Goal: Transaction & Acquisition: Purchase product/service

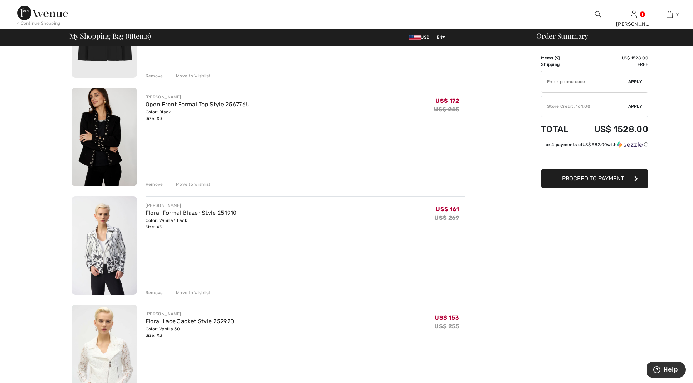
scroll to position [226, 0]
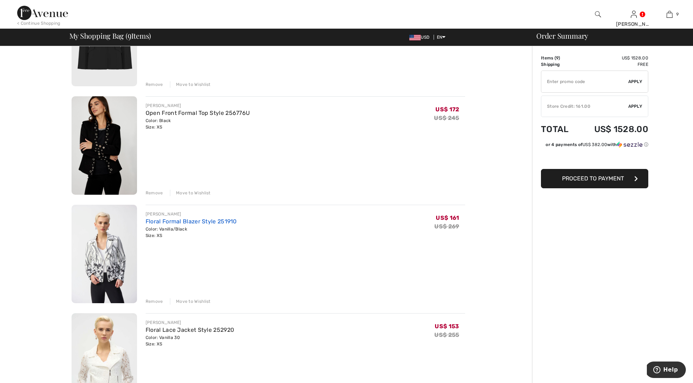
click at [171, 222] on link "Floral Formal Blazer Style 251910" at bounding box center [191, 221] width 91 height 7
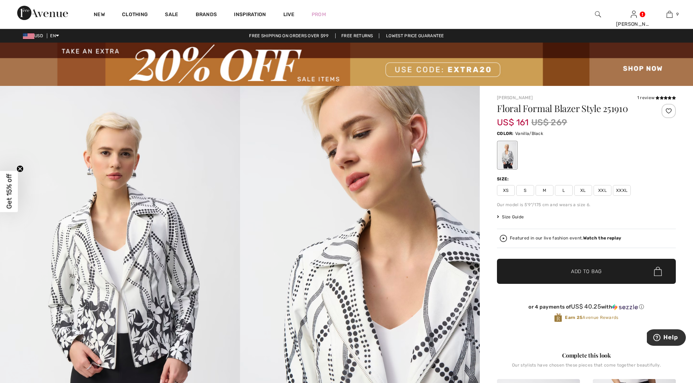
click at [505, 188] on span "XS" at bounding box center [506, 190] width 18 height 11
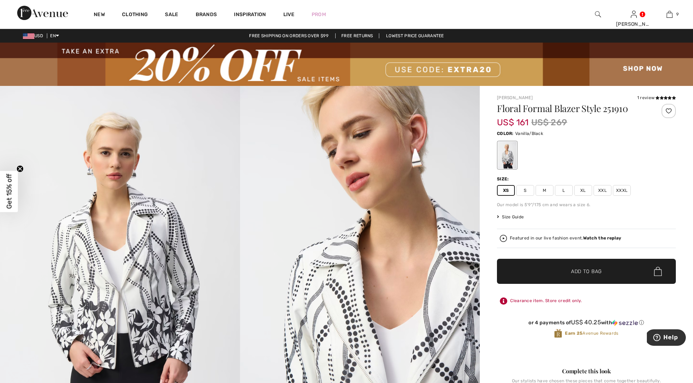
click at [586, 270] on span "Add to Bag" at bounding box center [586, 272] width 31 height 8
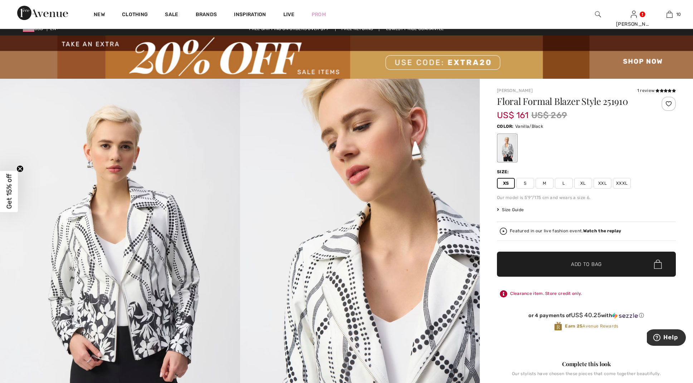
scroll to position [9, 0]
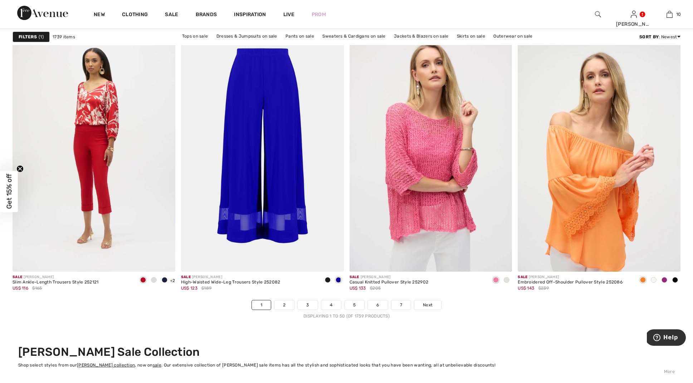
scroll to position [4067, 0]
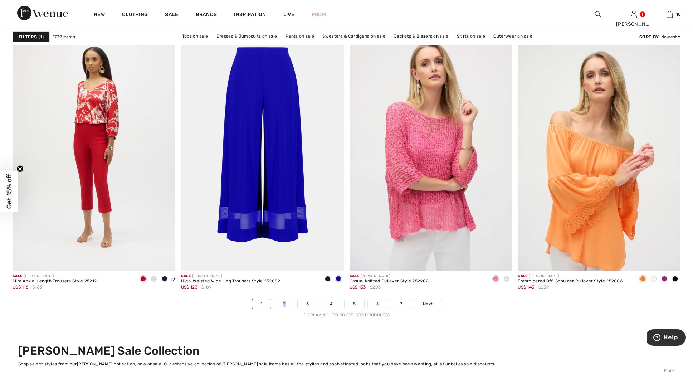
click at [284, 301] on link "2" at bounding box center [285, 303] width 20 height 9
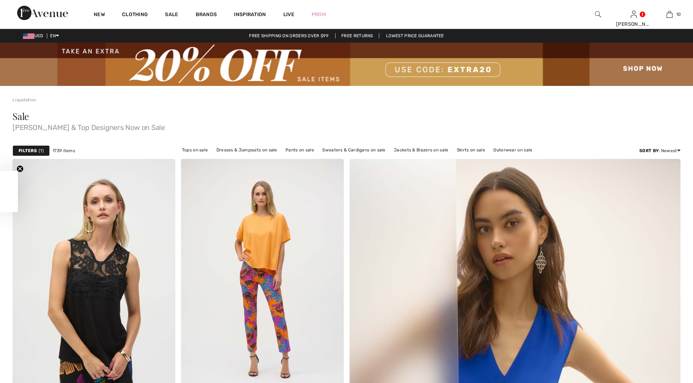
checkbox input "true"
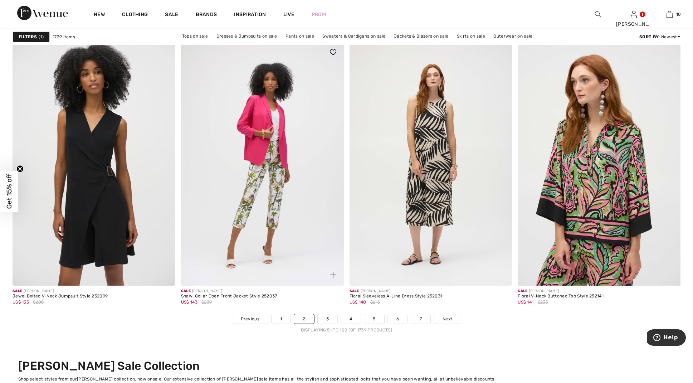
scroll to position [4054, 0]
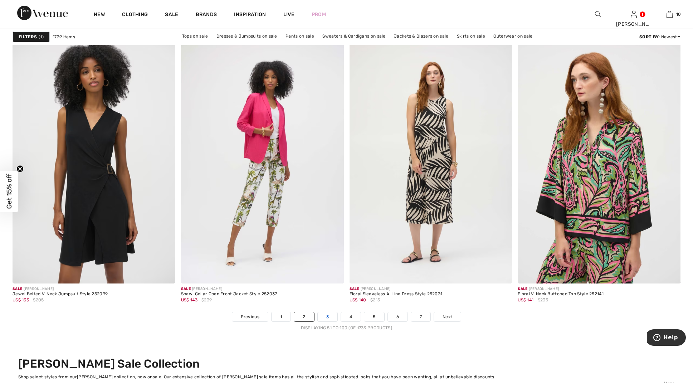
click at [326, 316] on link "3" at bounding box center [328, 316] width 20 height 9
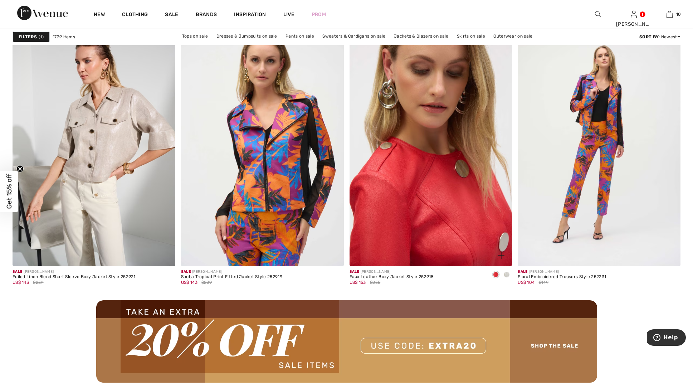
scroll to position [1911, 0]
click at [427, 228] on img at bounding box center [431, 144] width 163 height 244
click at [428, 224] on img at bounding box center [431, 144] width 163 height 244
click at [427, 226] on img at bounding box center [431, 144] width 163 height 244
click at [428, 230] on img at bounding box center [431, 144] width 163 height 244
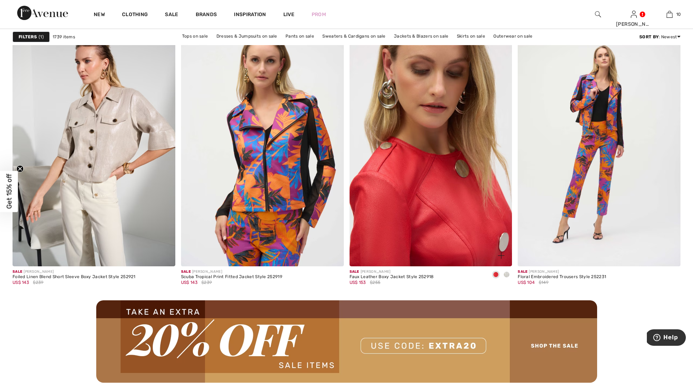
click at [428, 230] on img at bounding box center [431, 144] width 163 height 244
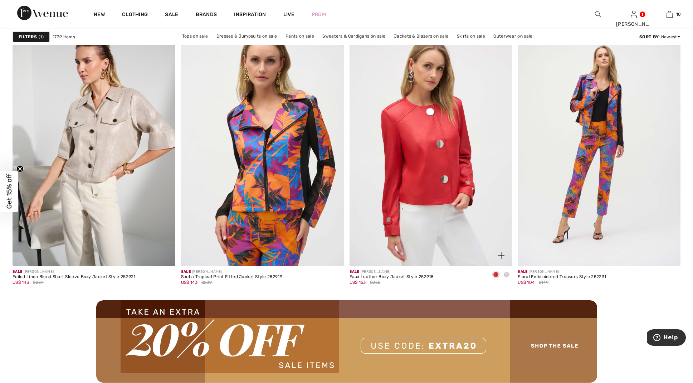
click at [379, 273] on div "Sale JOSEPH RIBKOFF" at bounding box center [392, 271] width 84 height 5
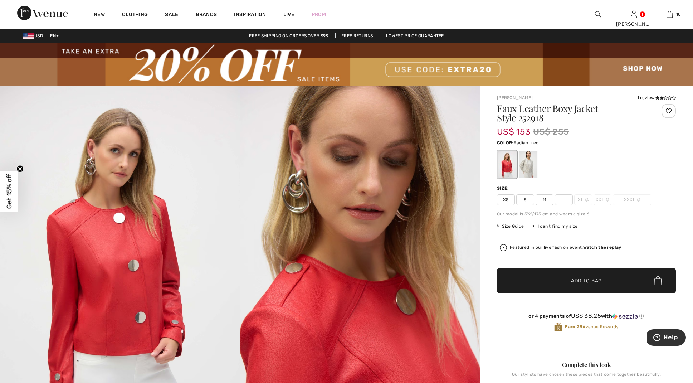
click at [507, 198] on span "XS" at bounding box center [506, 199] width 18 height 11
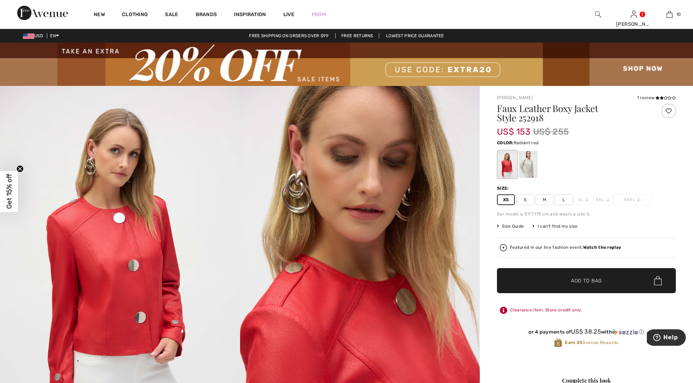
click at [287, 173] on img at bounding box center [360, 266] width 240 height 360
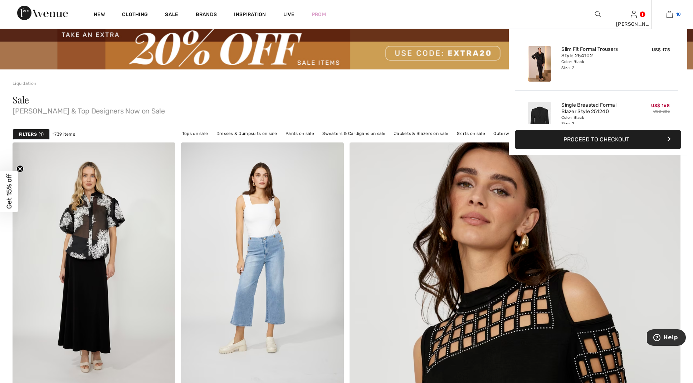
scroll to position [31, 0]
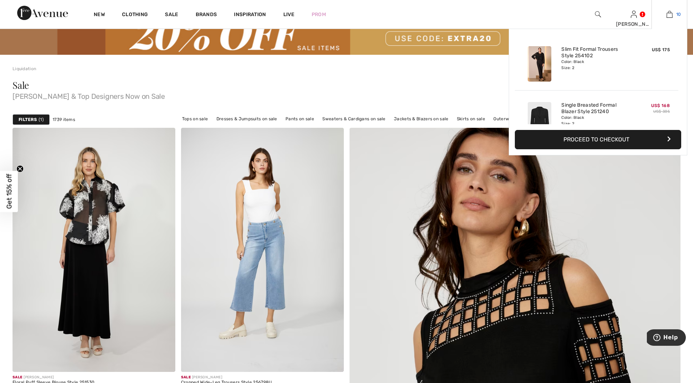
click at [669, 15] on img at bounding box center [670, 14] width 6 height 9
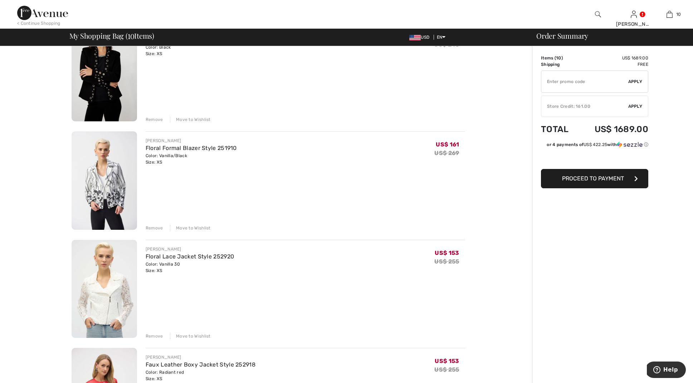
scroll to position [299, 0]
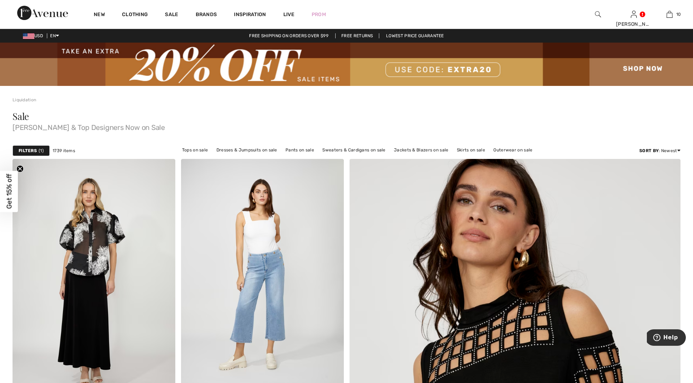
click at [633, 67] on img at bounding box center [346, 64] width 693 height 43
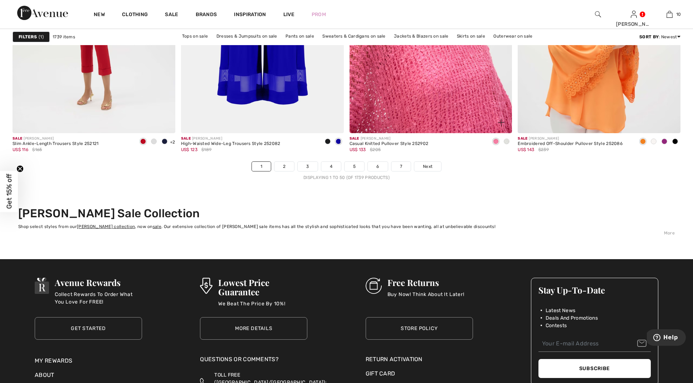
scroll to position [4205, 0]
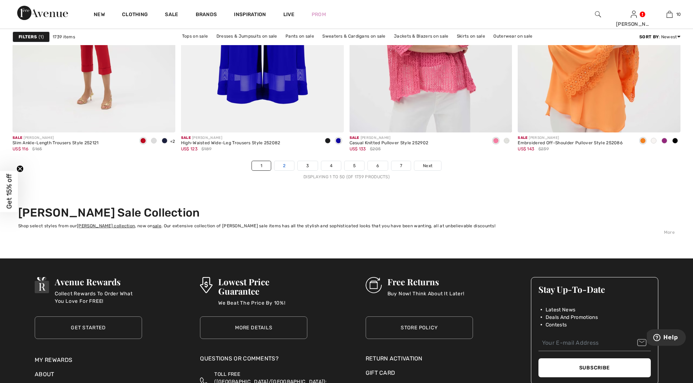
click at [284, 164] on link "2" at bounding box center [285, 165] width 20 height 9
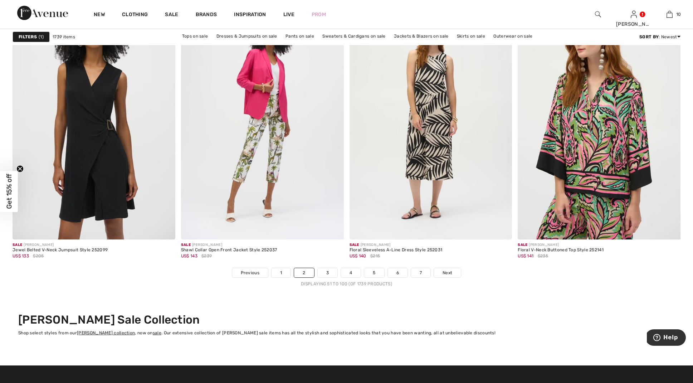
scroll to position [4099, 0]
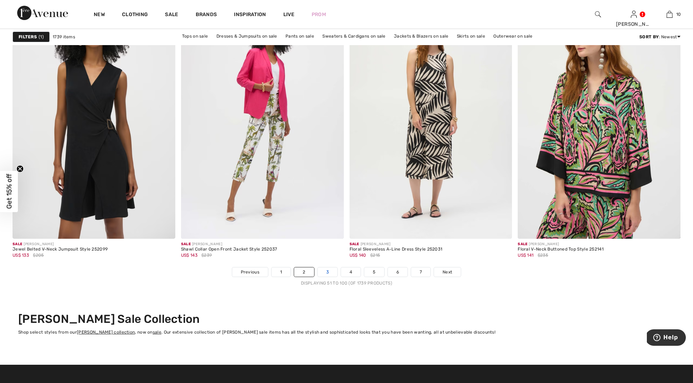
click at [326, 272] on link "3" at bounding box center [328, 271] width 20 height 9
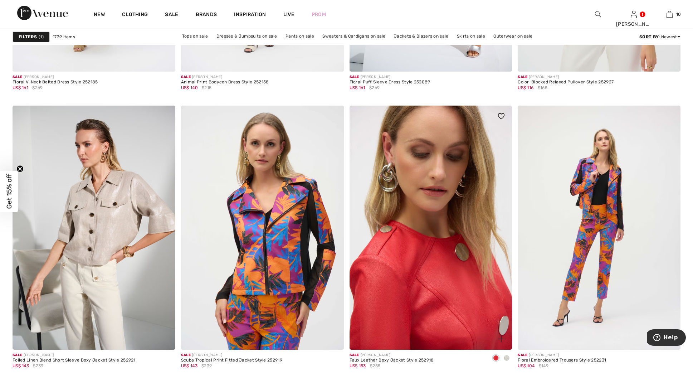
scroll to position [1828, 0]
click at [424, 294] on img at bounding box center [431, 228] width 163 height 244
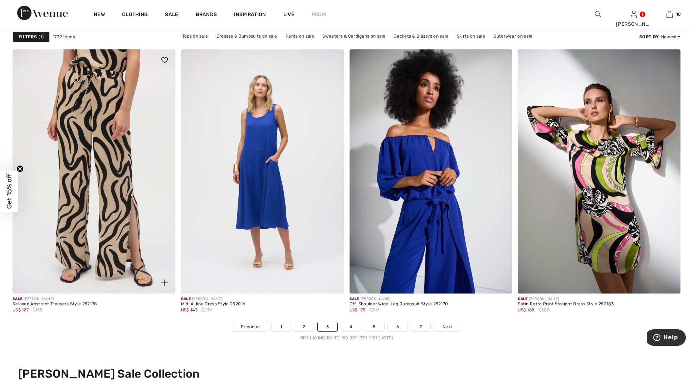
scroll to position [4047, 0]
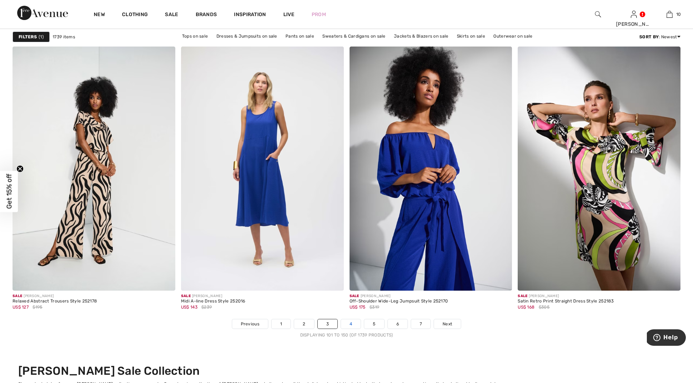
click at [350, 324] on link "4" at bounding box center [351, 323] width 20 height 9
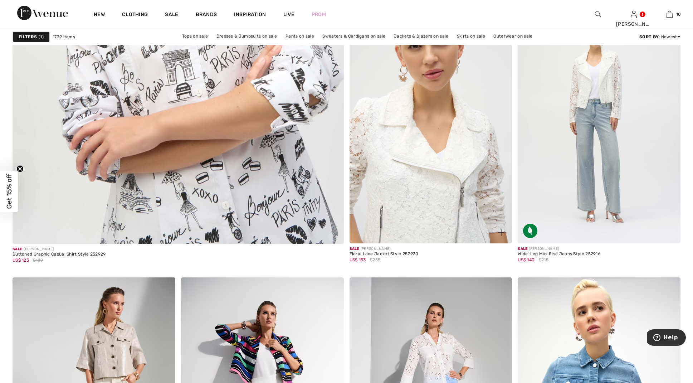
scroll to position [2599, 0]
click at [431, 213] on img at bounding box center [431, 121] width 163 height 244
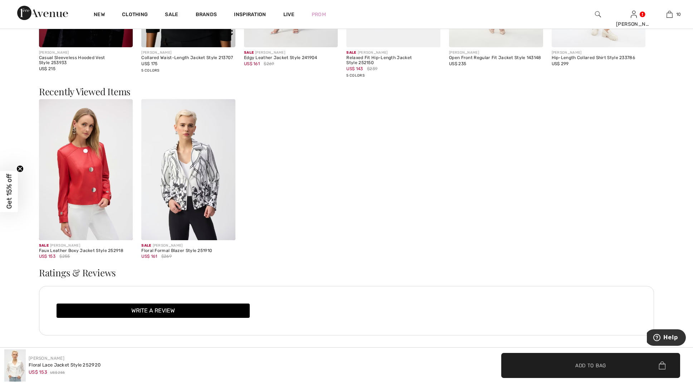
scroll to position [1222, 0]
click at [191, 187] on img at bounding box center [188, 169] width 94 height 141
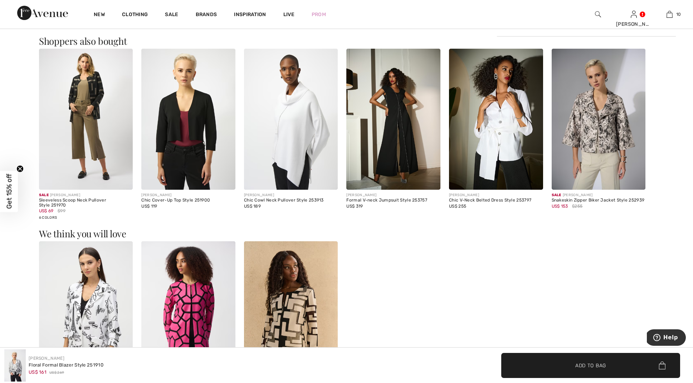
scroll to position [681, 0]
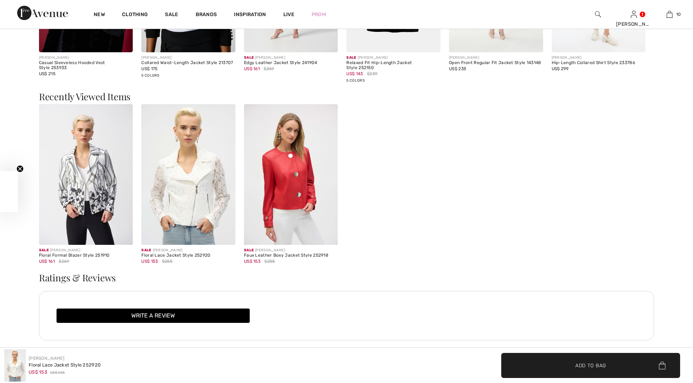
checkbox input "true"
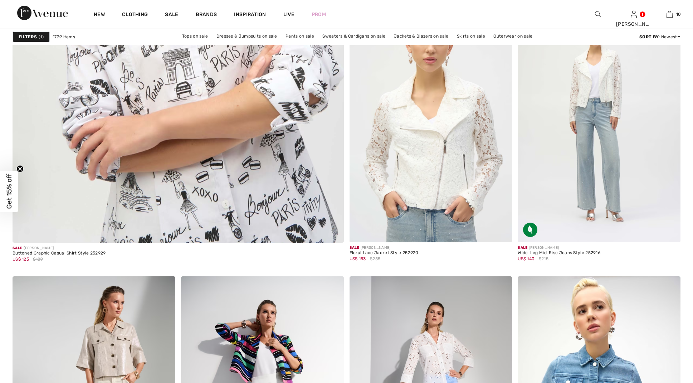
scroll to position [2600, 0]
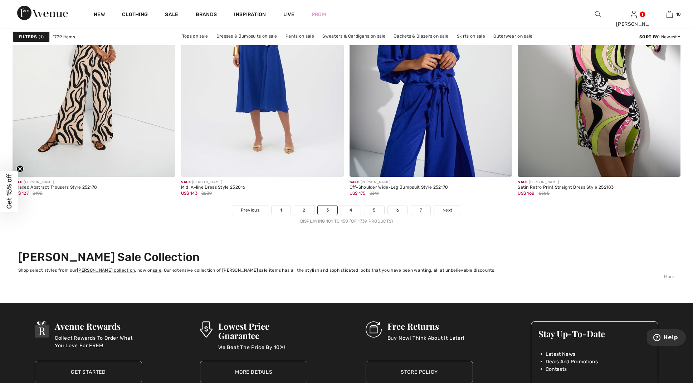
scroll to position [4175, 0]
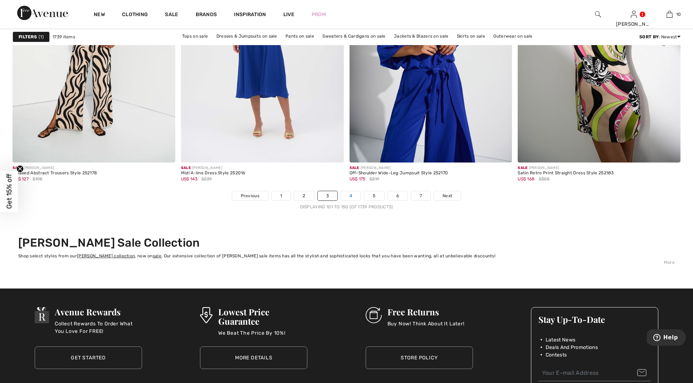
click at [350, 193] on link "4" at bounding box center [351, 195] width 20 height 9
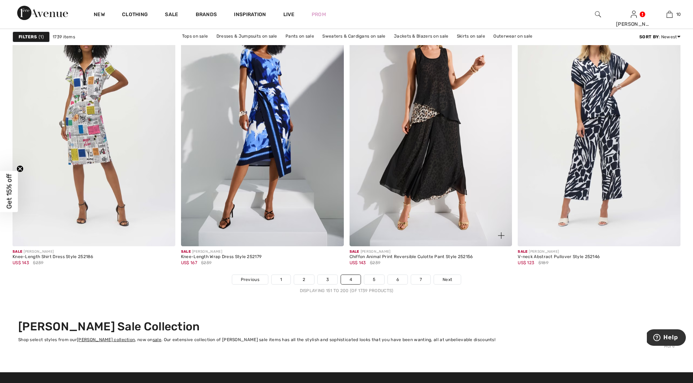
scroll to position [4092, 0]
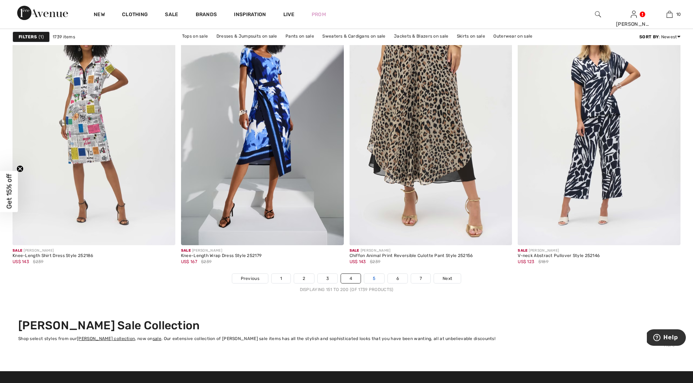
click at [374, 278] on link "5" at bounding box center [374, 278] width 20 height 9
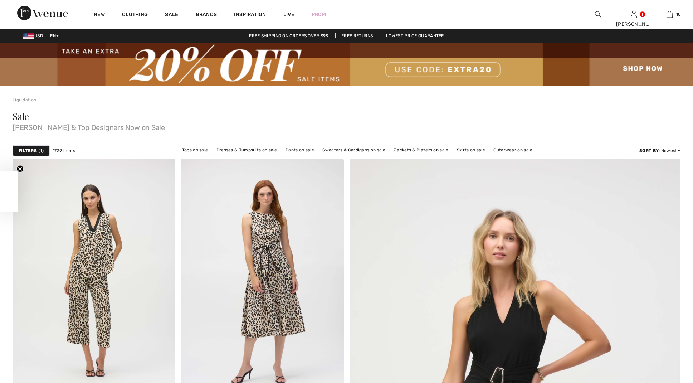
checkbox input "true"
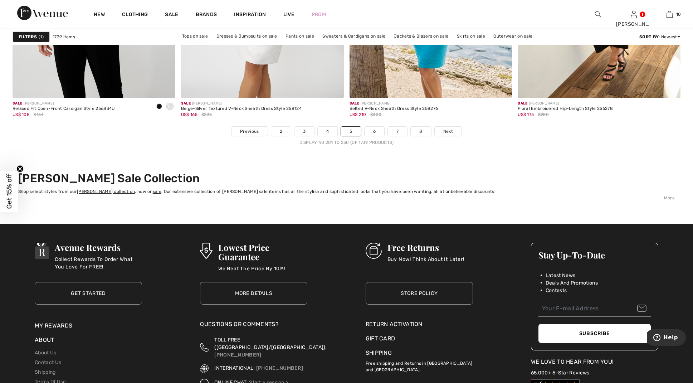
scroll to position [4241, 0]
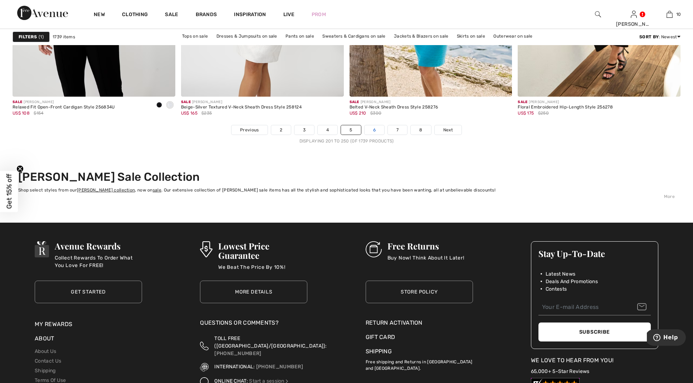
click at [372, 129] on link "6" at bounding box center [375, 129] width 20 height 9
click at [374, 129] on link "6" at bounding box center [375, 129] width 20 height 9
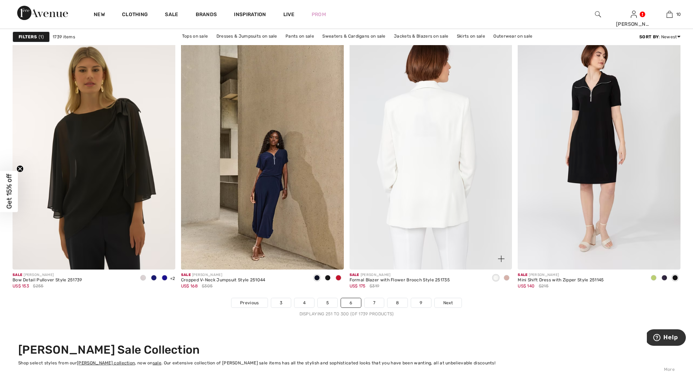
scroll to position [4067, 0]
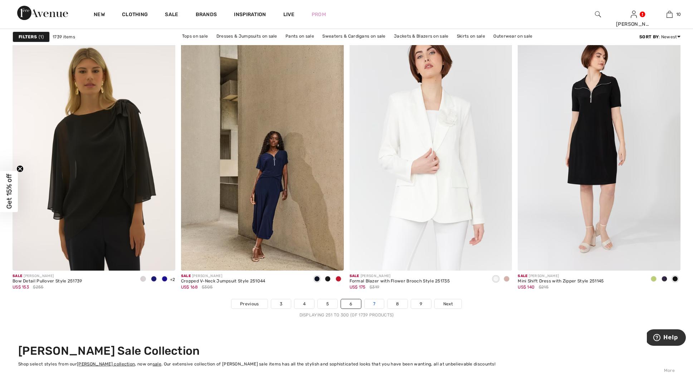
click at [374, 303] on link "7" at bounding box center [374, 303] width 19 height 9
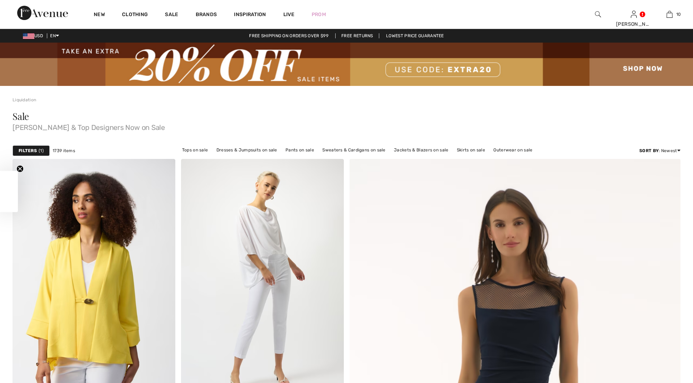
checkbox input "true"
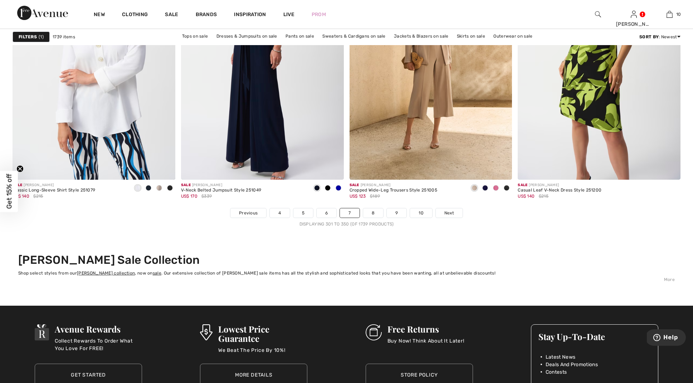
scroll to position [4157, 0]
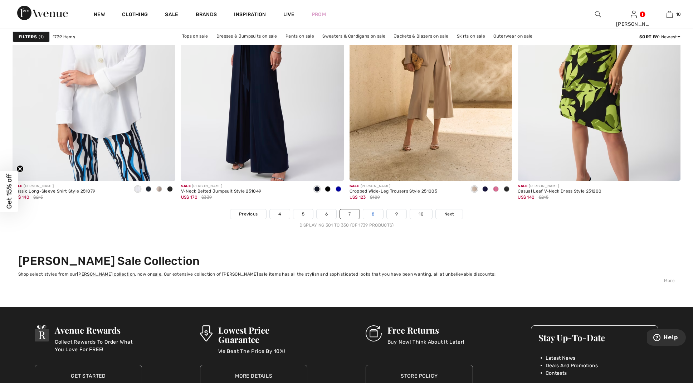
click at [371, 213] on link "8" at bounding box center [373, 213] width 20 height 9
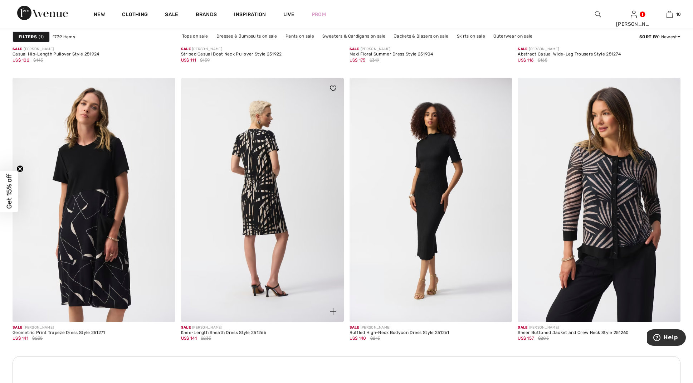
scroll to position [916, 0]
click at [257, 202] on img at bounding box center [262, 200] width 163 height 244
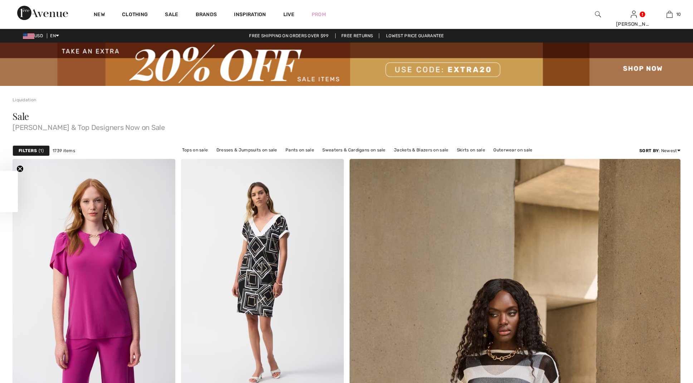
scroll to position [916, 0]
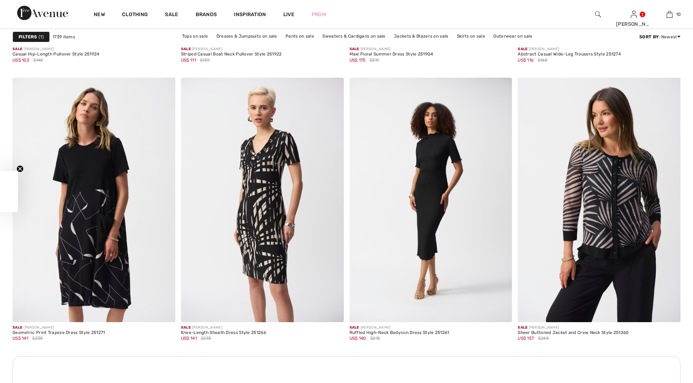
checkbox input "true"
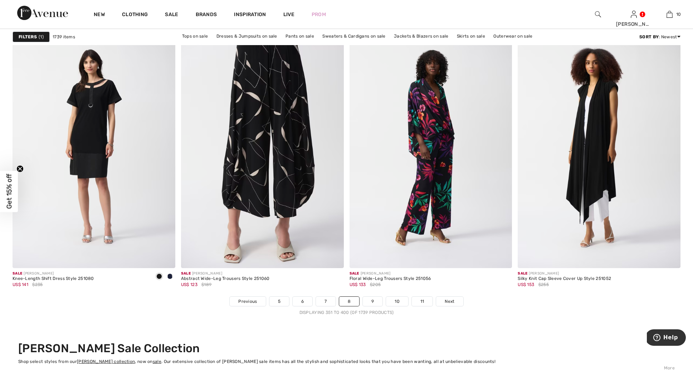
scroll to position [4070, 0]
click at [371, 300] on link "9" at bounding box center [373, 300] width 20 height 9
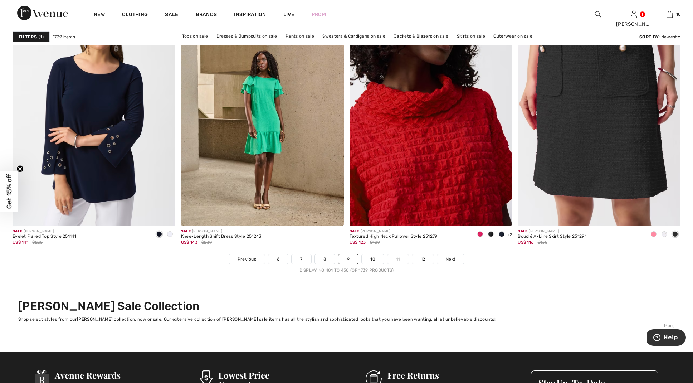
scroll to position [4102, 0]
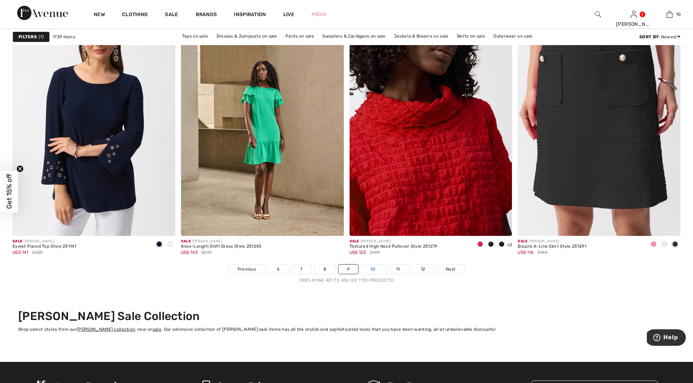
click at [374, 267] on link "10" at bounding box center [373, 269] width 22 height 9
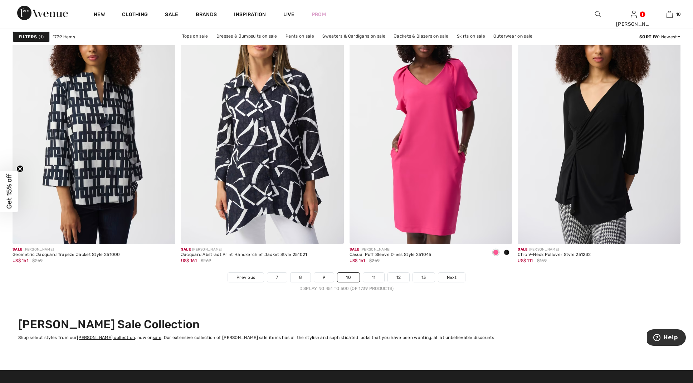
scroll to position [4095, 0]
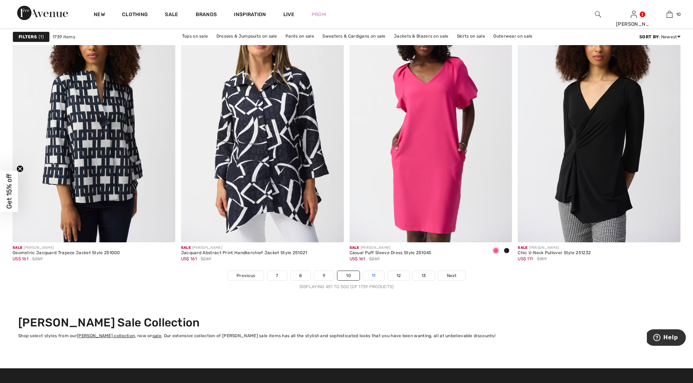
click at [374, 274] on link "11" at bounding box center [373, 275] width 21 height 9
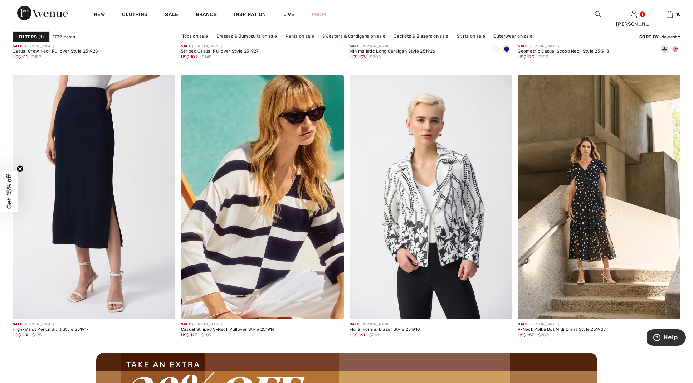
scroll to position [1859, 0]
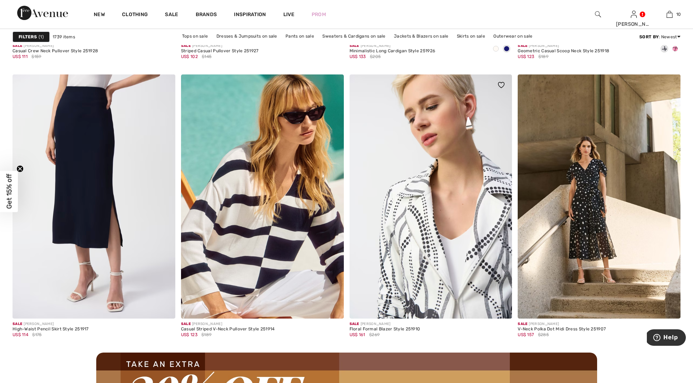
click at [432, 262] on img at bounding box center [431, 196] width 163 height 244
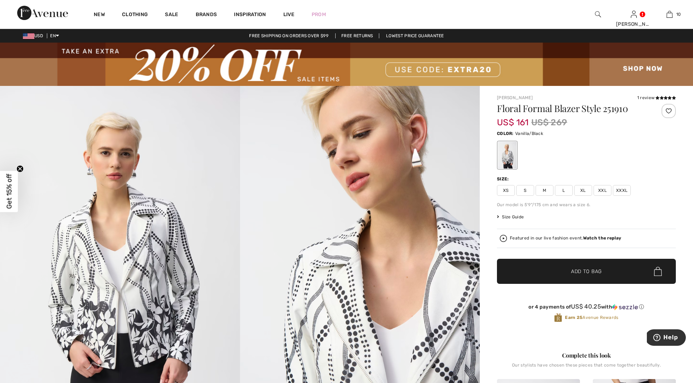
scroll to position [2, 0]
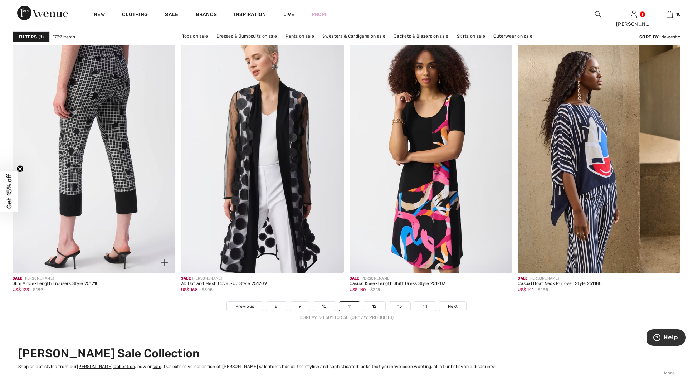
scroll to position [4067, 0]
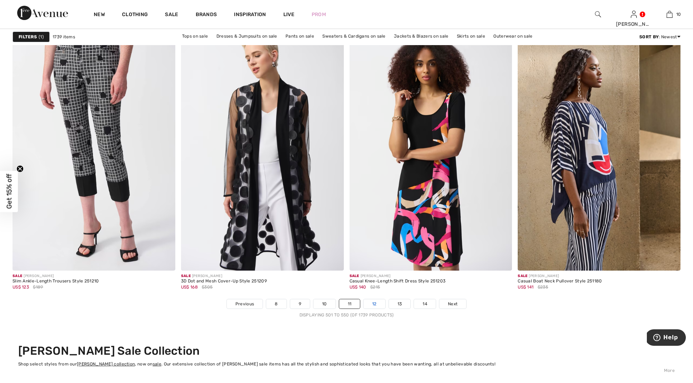
click at [373, 303] on link "12" at bounding box center [375, 303] width 22 height 9
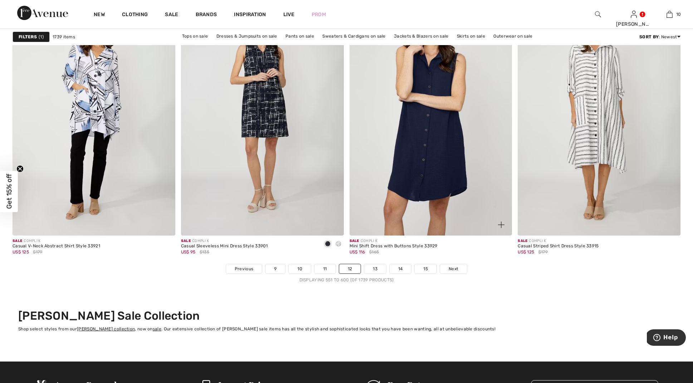
scroll to position [4143, 0]
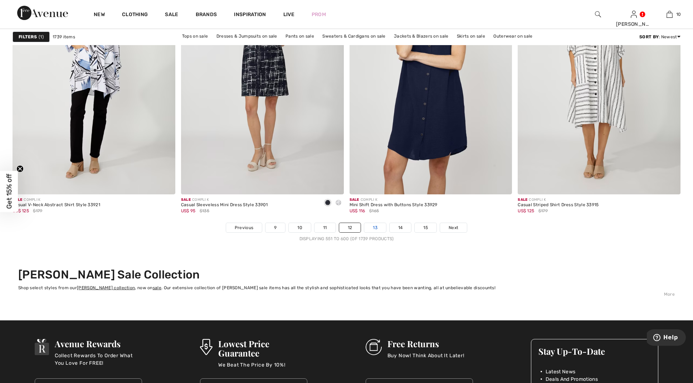
click at [375, 227] on link "13" at bounding box center [375, 227] width 22 height 9
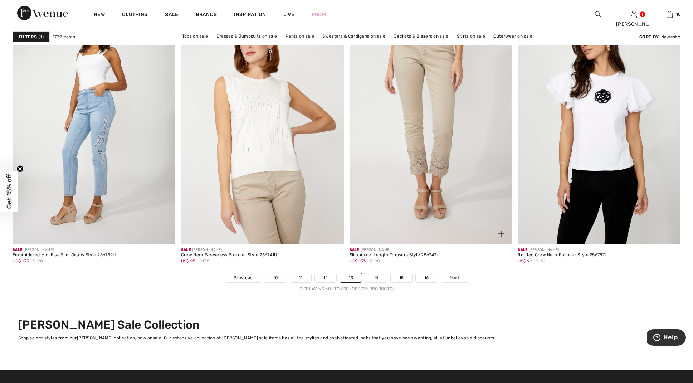
scroll to position [4093, 0]
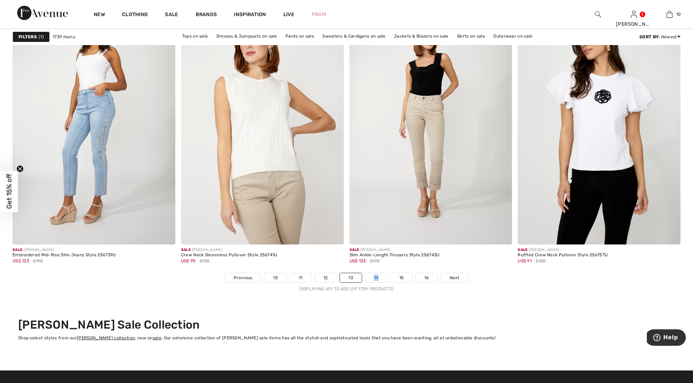
click at [375, 277] on link "14" at bounding box center [377, 277] width 22 height 9
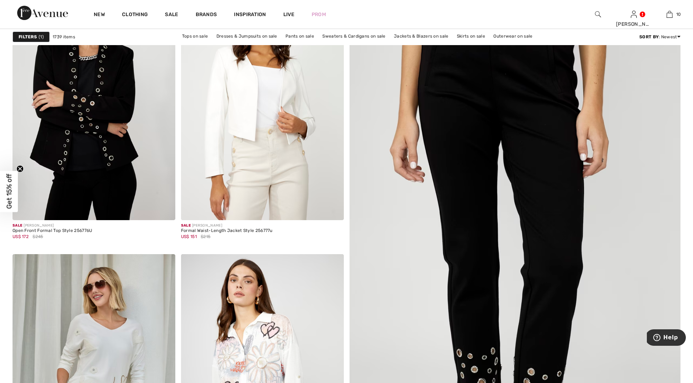
scroll to position [193, 0]
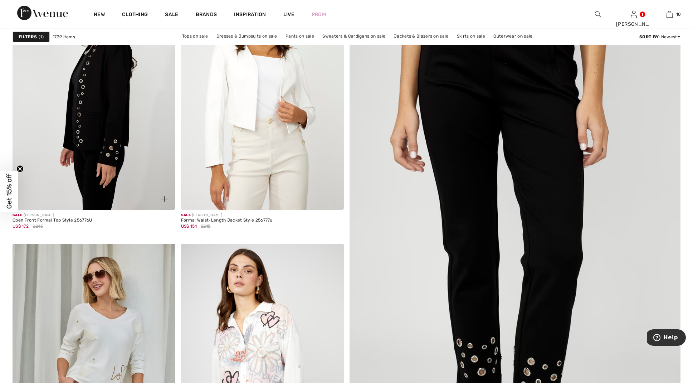
click at [98, 139] on img at bounding box center [94, 88] width 163 height 244
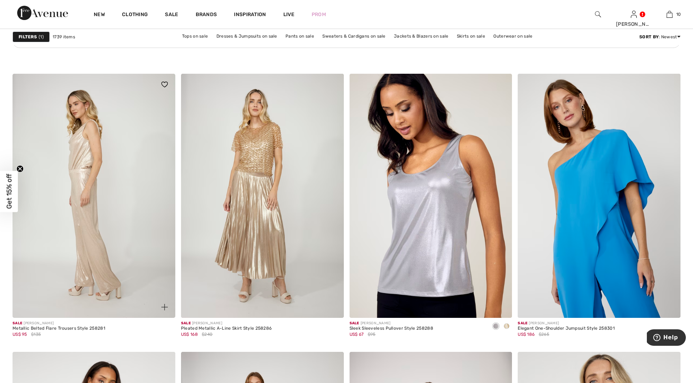
scroll to position [3466, 0]
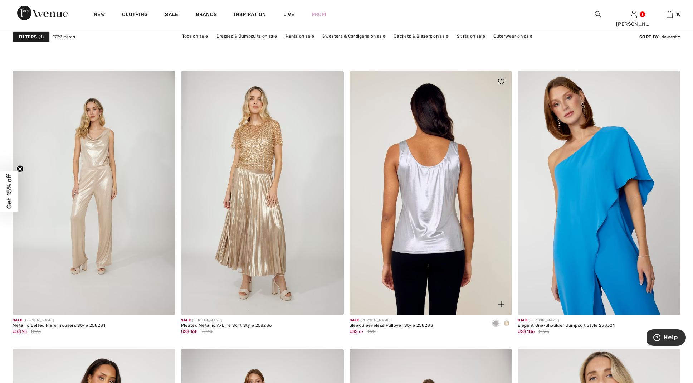
click at [432, 212] on img at bounding box center [431, 193] width 163 height 244
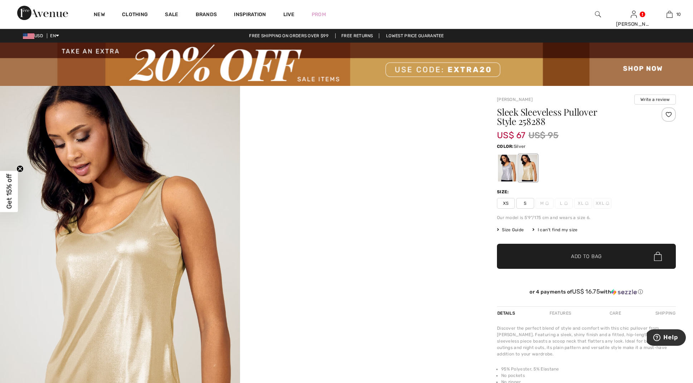
click at [506, 172] on div at bounding box center [507, 168] width 19 height 27
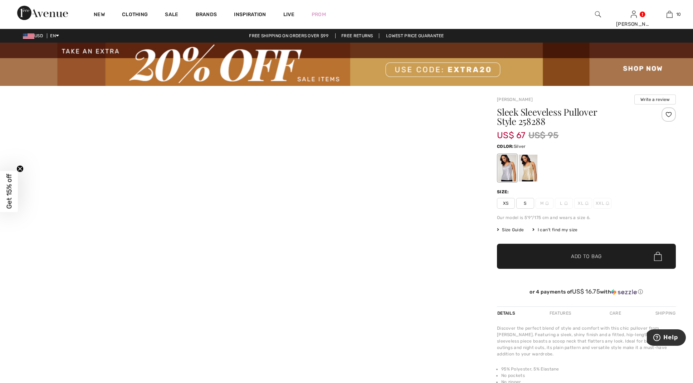
scroll to position [1, 0]
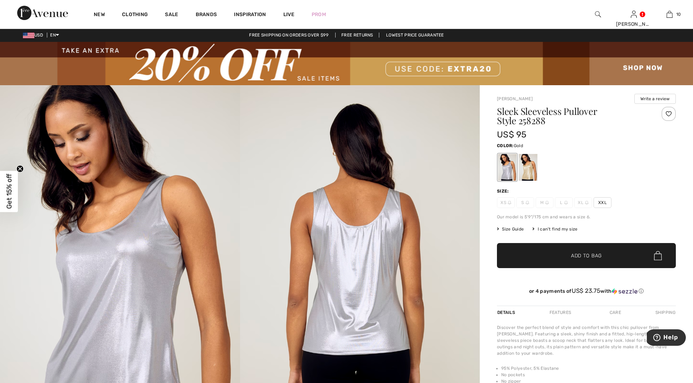
click at [529, 169] on div at bounding box center [528, 167] width 19 height 27
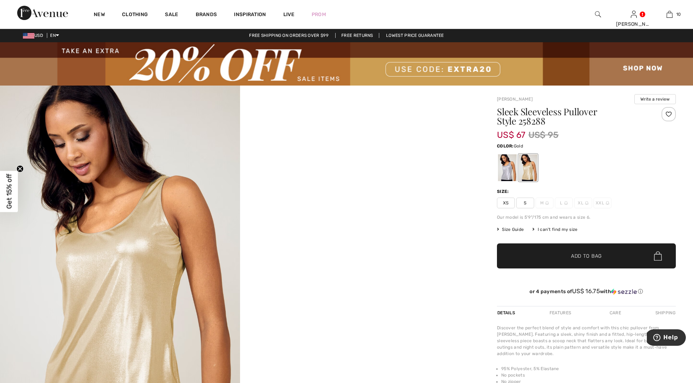
scroll to position [0, 0]
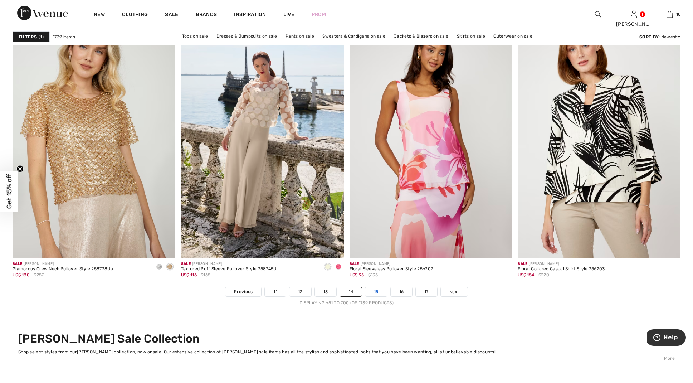
scroll to position [4084, 0]
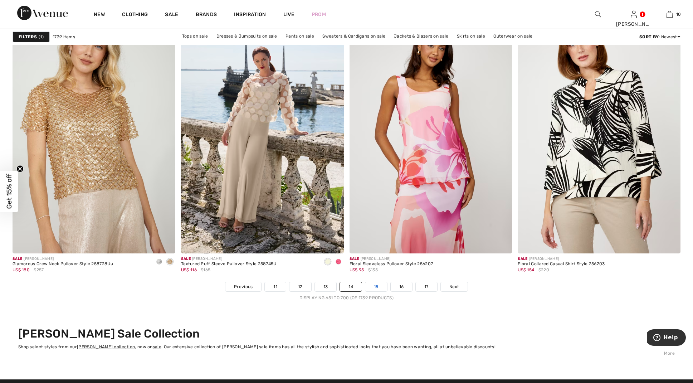
click at [377, 291] on link "15" at bounding box center [377, 286] width 22 height 9
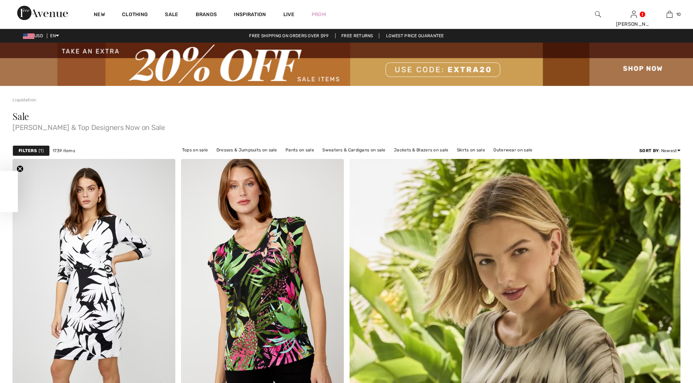
checkbox input "true"
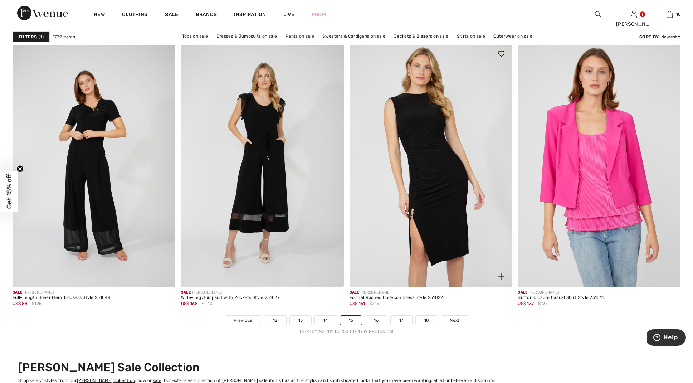
scroll to position [4051, 0]
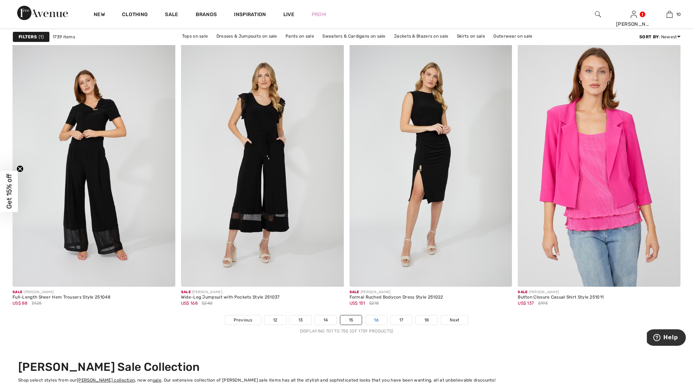
click at [375, 319] on link "16" at bounding box center [377, 319] width 22 height 9
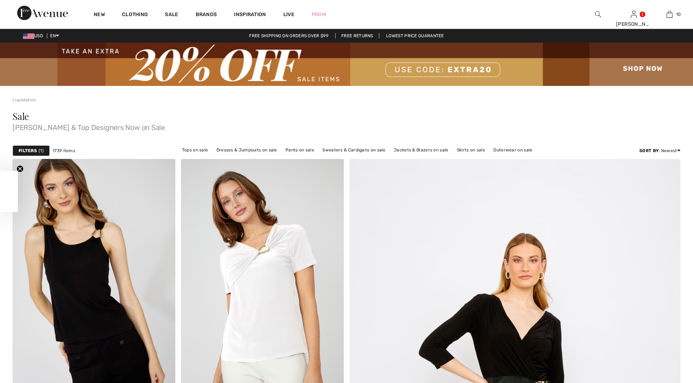
checkbox input "true"
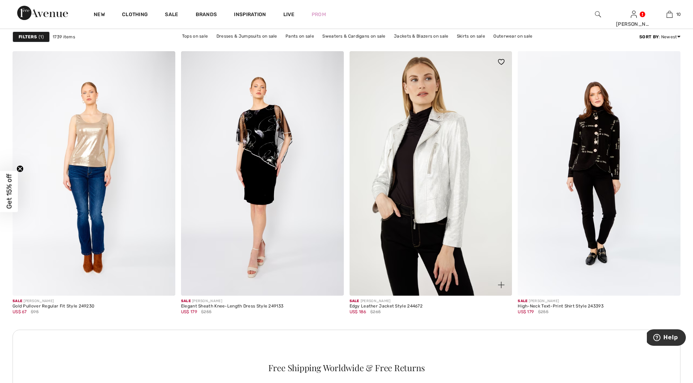
scroll to position [942, 0]
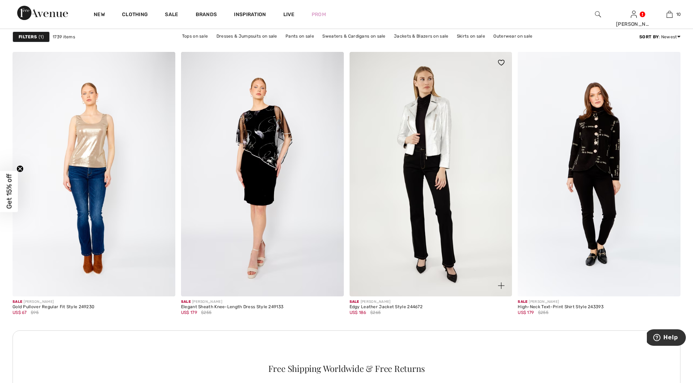
drag, startPoint x: 435, startPoint y: 165, endPoint x: 415, endPoint y: 158, distance: 21.5
click at [415, 158] on img at bounding box center [431, 174] width 163 height 244
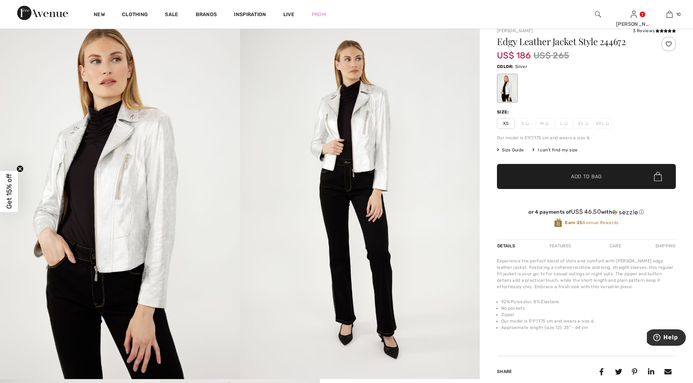
scroll to position [70, 0]
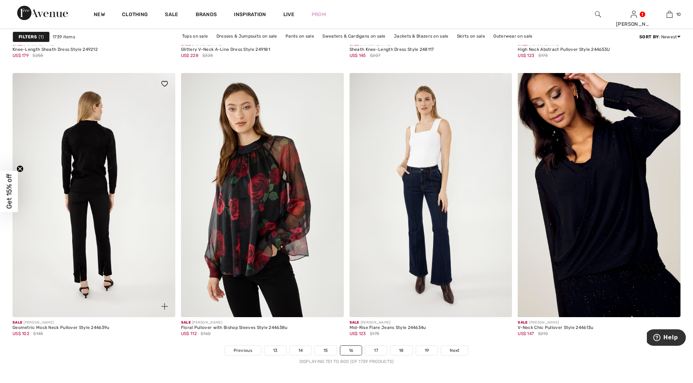
scroll to position [4021, 0]
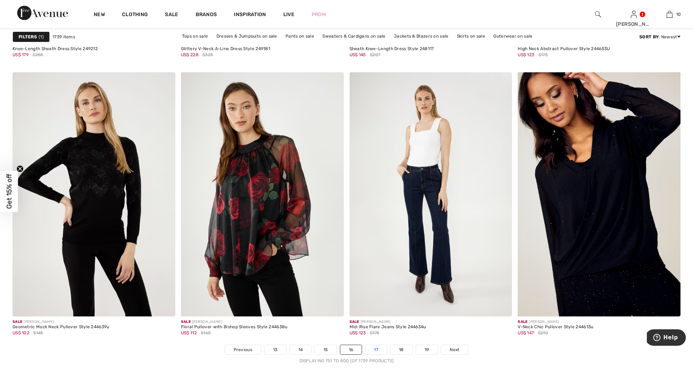
click at [376, 349] on link "17" at bounding box center [376, 349] width 21 height 9
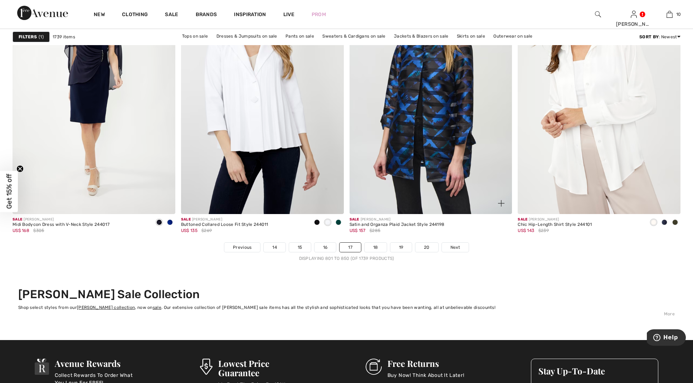
scroll to position [4108, 0]
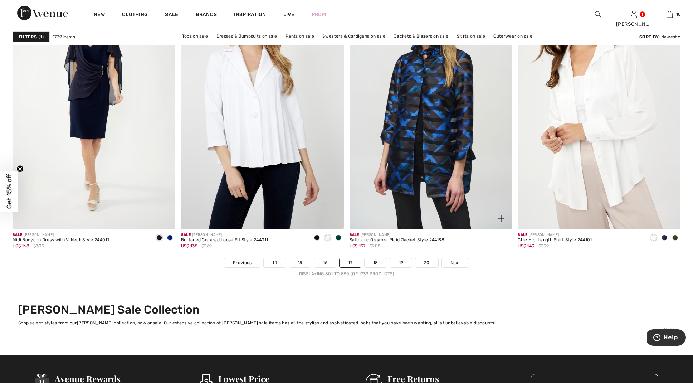
click at [376, 240] on div "Sale [PERSON_NAME] Satin and Organza Plaid Jacket Style 244198 US$ 157 $285" at bounding box center [431, 243] width 163 height 28
click at [376, 240] on div "Satin and Organza Plaid Jacket Style 244198" at bounding box center [397, 240] width 95 height 5
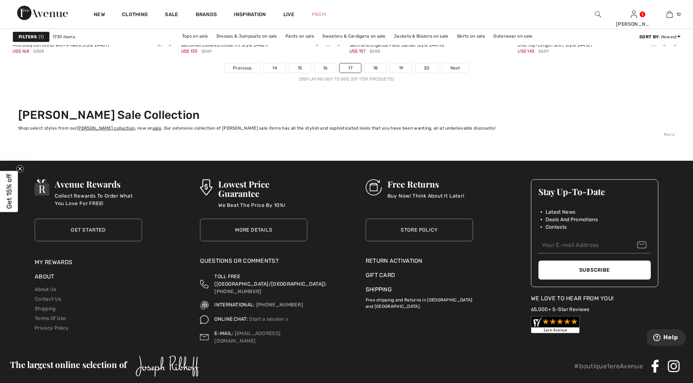
scroll to position [4307, 0]
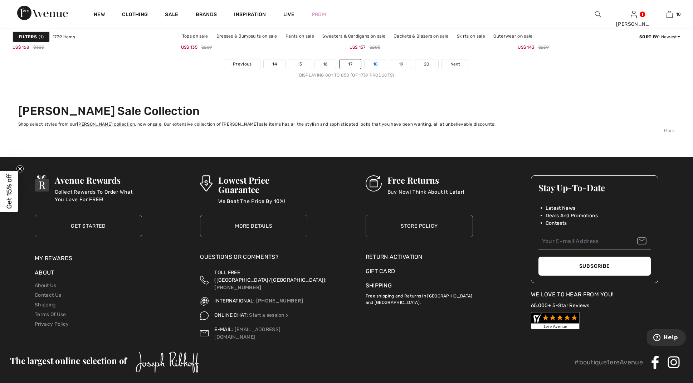
click at [375, 61] on link "18" at bounding box center [376, 63] width 22 height 9
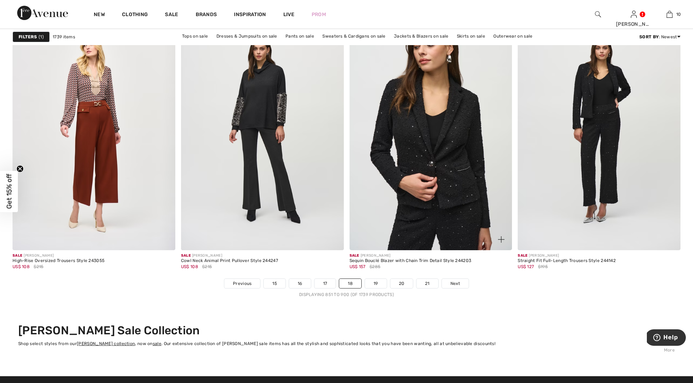
scroll to position [4088, 0]
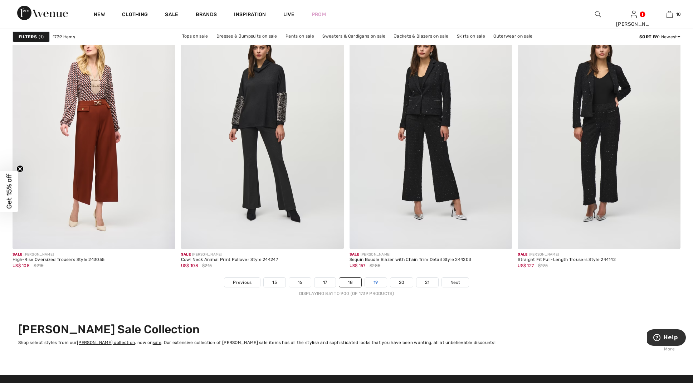
click at [374, 280] on link "19" at bounding box center [376, 282] width 22 height 9
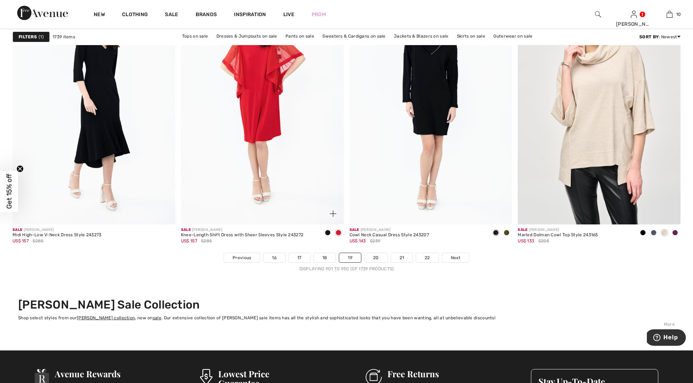
scroll to position [4114, 0]
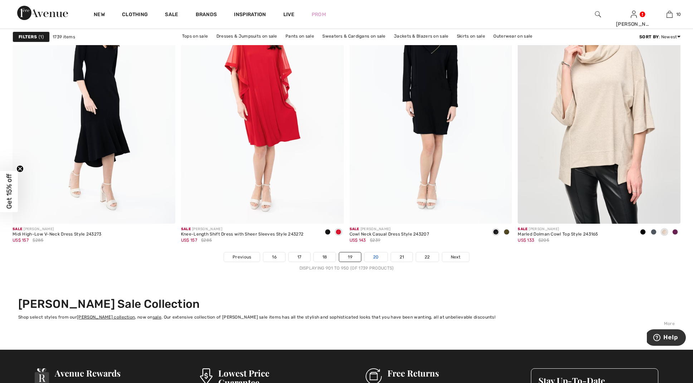
click at [373, 255] on link "20" at bounding box center [376, 256] width 23 height 9
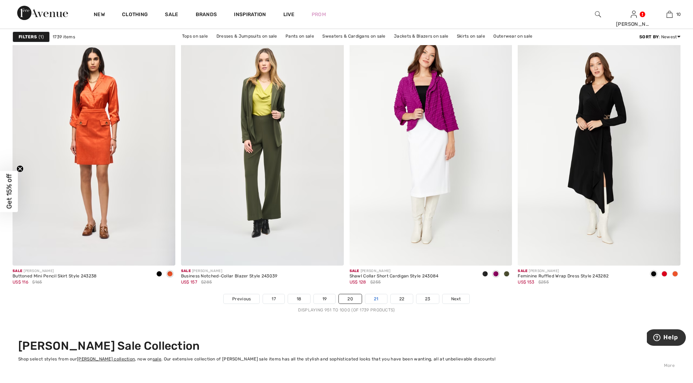
scroll to position [4080, 0]
click at [376, 295] on link "21" at bounding box center [377, 299] width 22 height 9
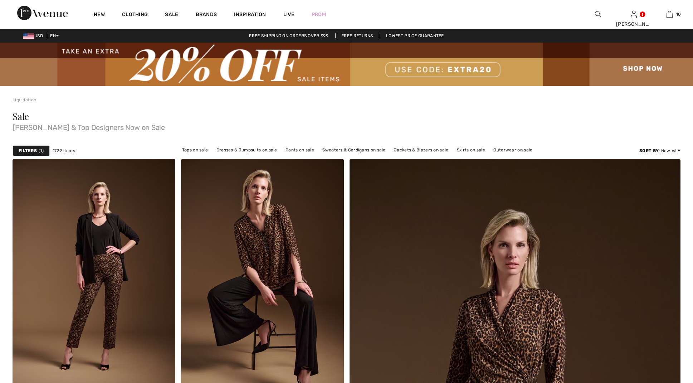
checkbox input "true"
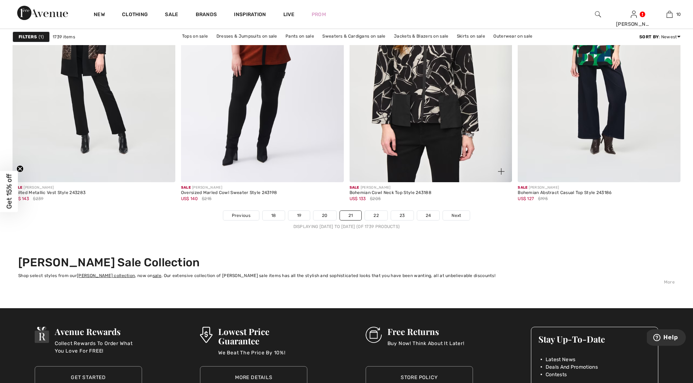
scroll to position [4156, 0]
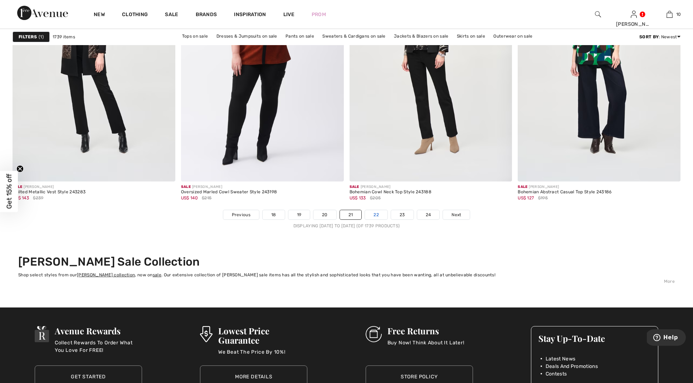
click at [377, 213] on link "22" at bounding box center [376, 214] width 23 height 9
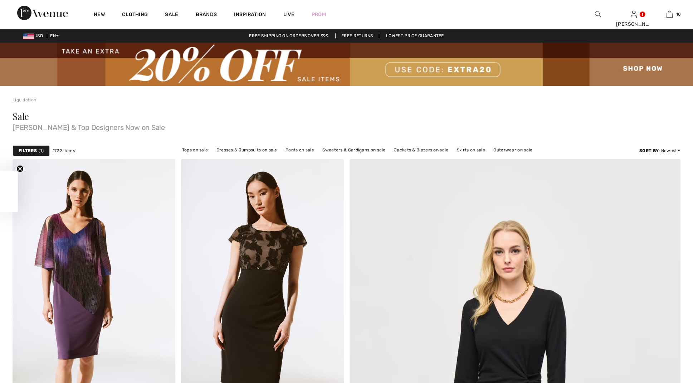
checkbox input "true"
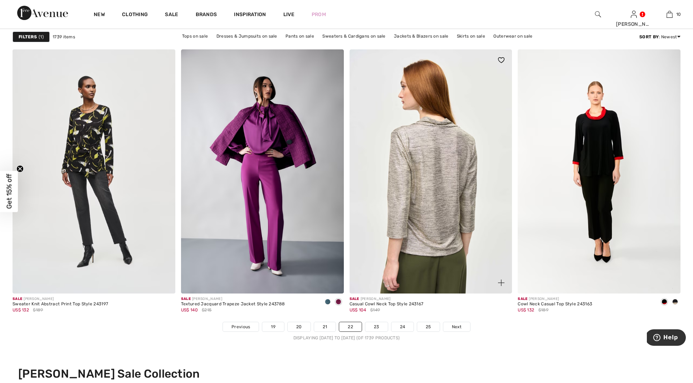
scroll to position [4045, 0]
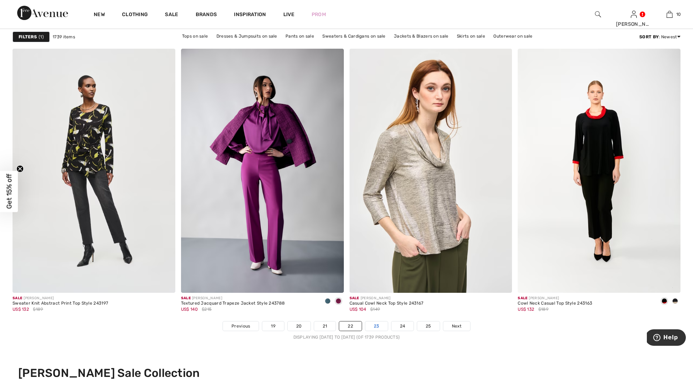
click at [376, 325] on link "23" at bounding box center [377, 325] width 23 height 9
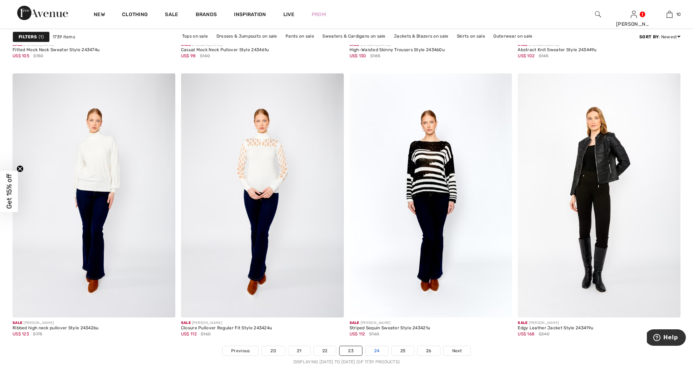
scroll to position [4019, 0]
click at [378, 349] on link "24" at bounding box center [377, 351] width 23 height 9
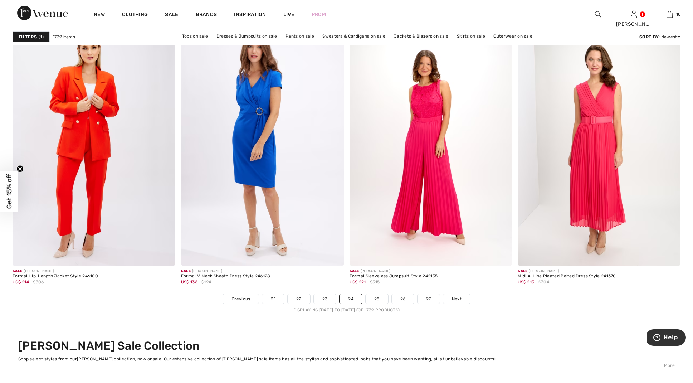
scroll to position [4072, 0]
click at [377, 299] on link "25" at bounding box center [377, 299] width 23 height 9
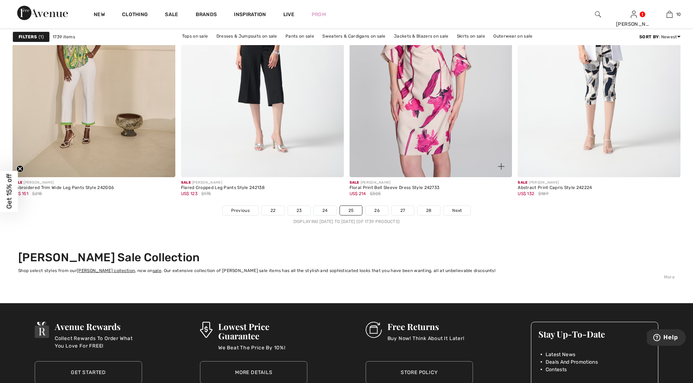
scroll to position [4161, 0]
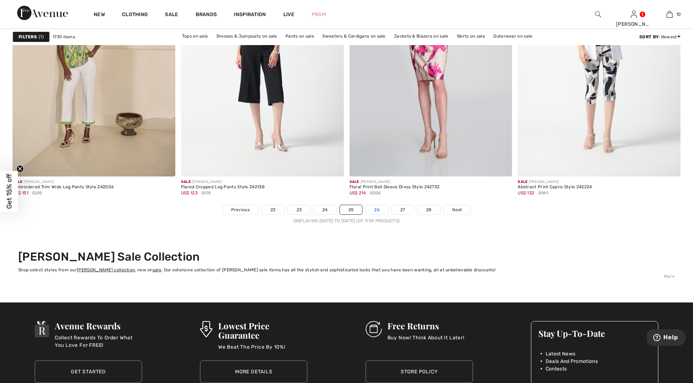
click at [377, 208] on link "26" at bounding box center [377, 209] width 23 height 9
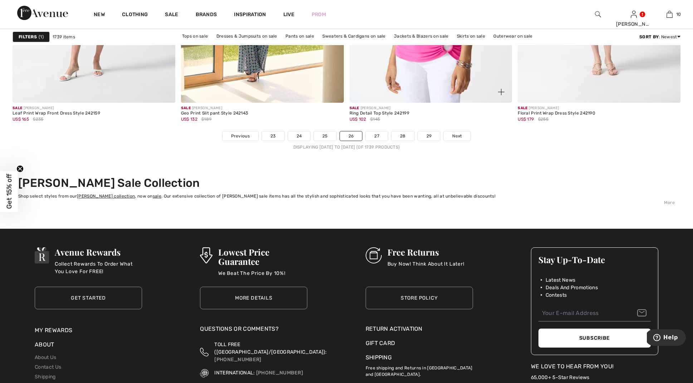
scroll to position [4235, 0]
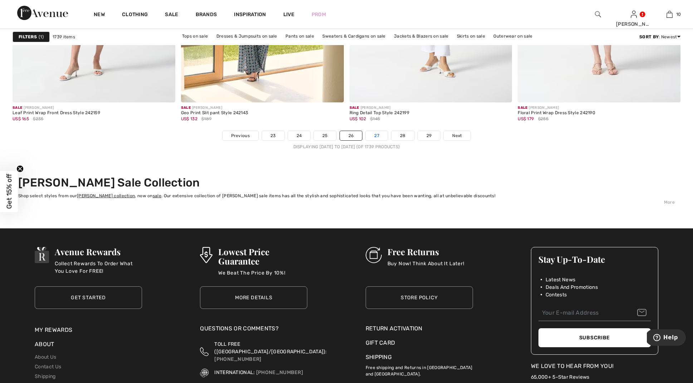
click at [376, 135] on link "27" at bounding box center [377, 135] width 22 height 9
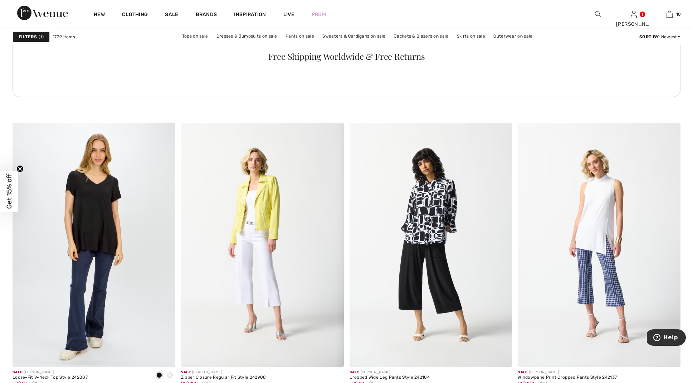
scroll to position [1257, 0]
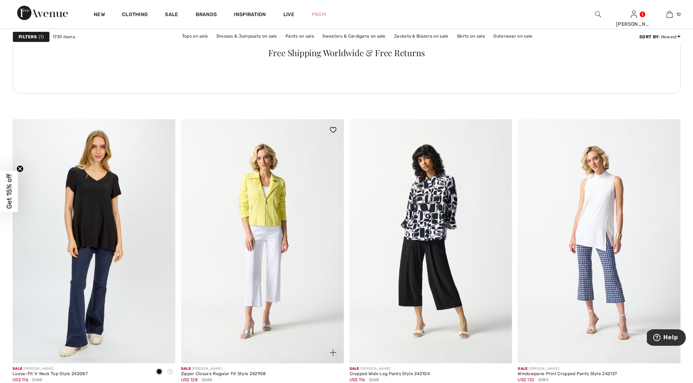
click at [262, 195] on img at bounding box center [262, 241] width 163 height 244
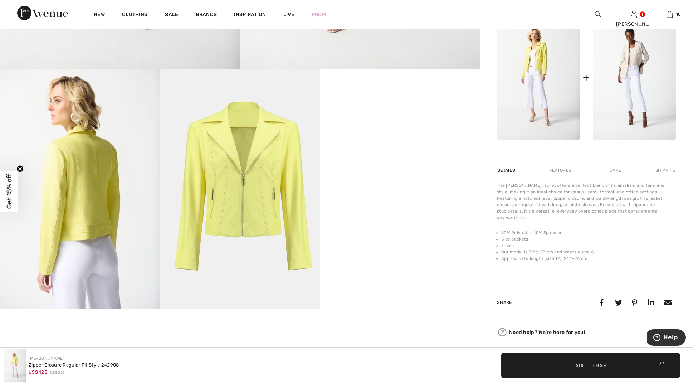
scroll to position [369, 0]
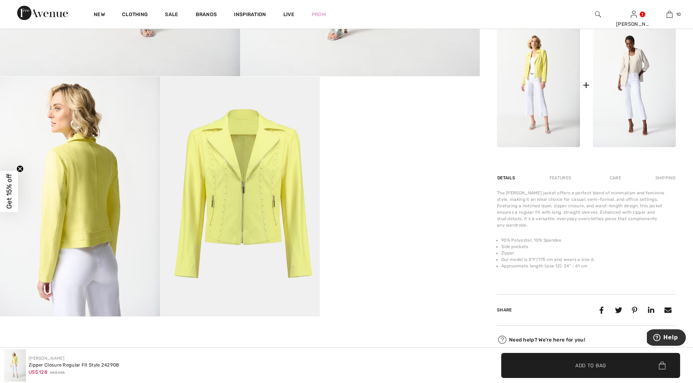
click at [79, 188] on img at bounding box center [80, 197] width 160 height 240
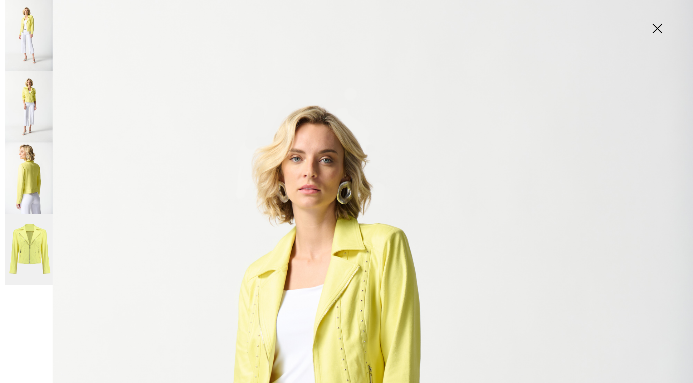
scroll to position [0, 0]
click at [27, 22] on img at bounding box center [29, 35] width 48 height 71
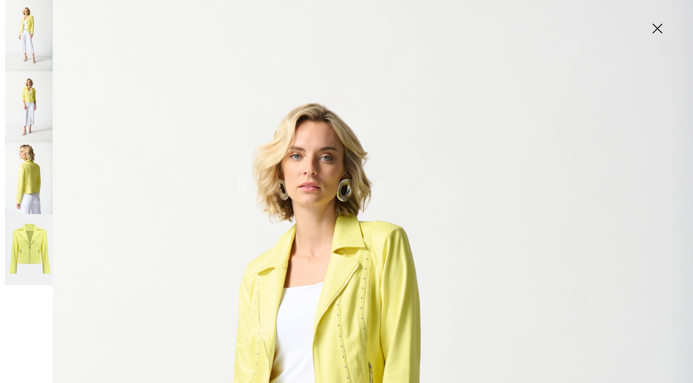
click at [27, 22] on img at bounding box center [29, 35] width 48 height 71
click at [657, 25] on img at bounding box center [658, 29] width 36 height 37
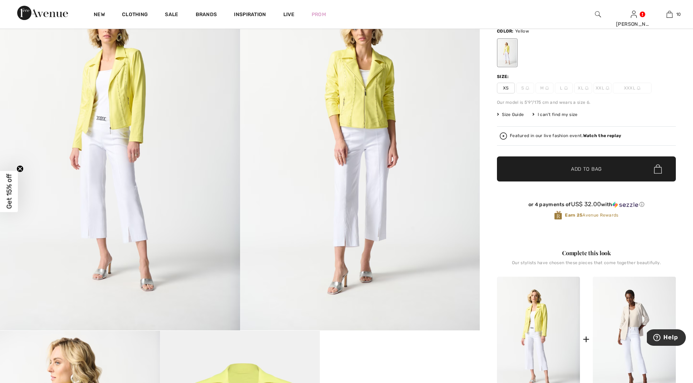
scroll to position [115, 0]
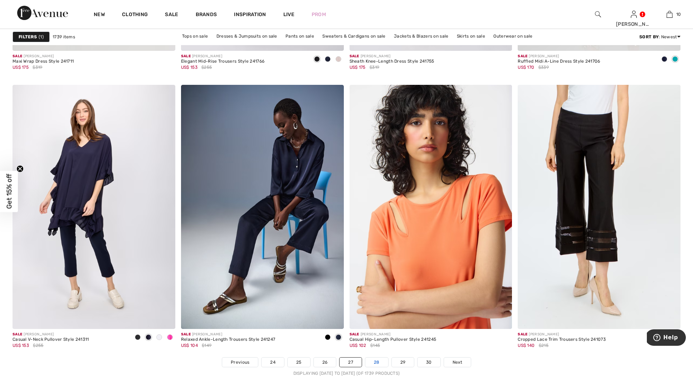
scroll to position [4008, 0]
click at [375, 361] on link "28" at bounding box center [377, 362] width 23 height 9
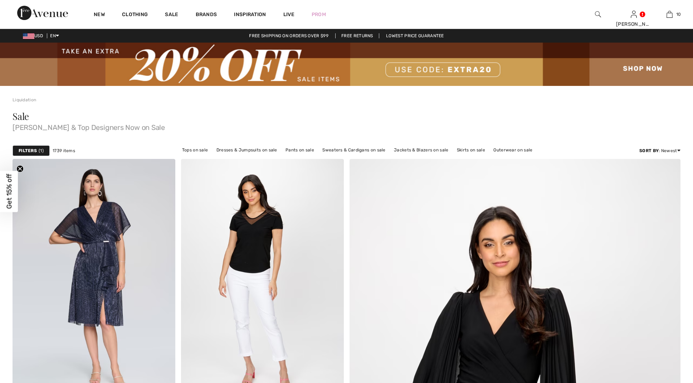
checkbox input "true"
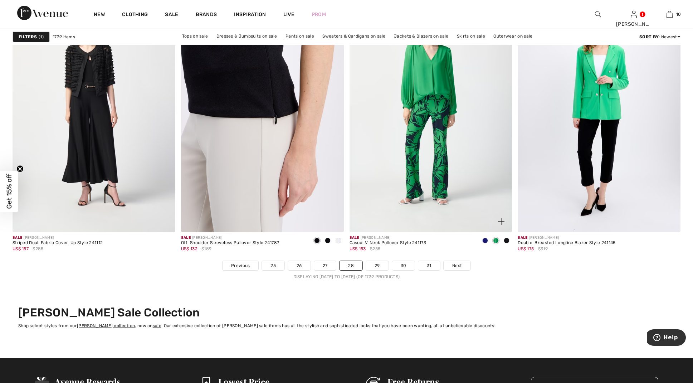
scroll to position [4106, 0]
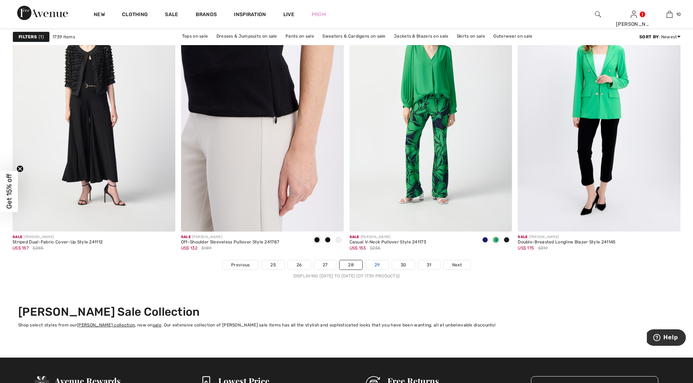
click at [378, 263] on link "29" at bounding box center [377, 264] width 23 height 9
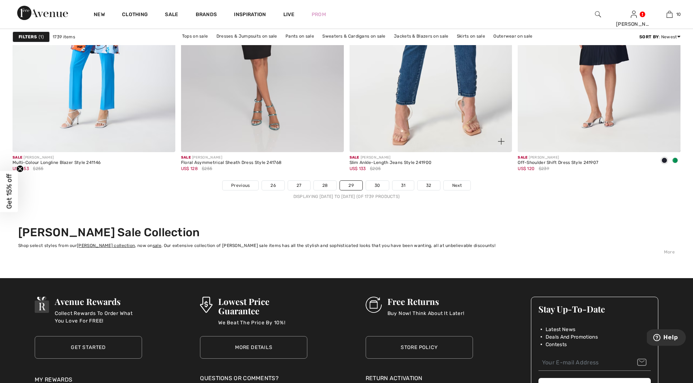
scroll to position [4186, 0]
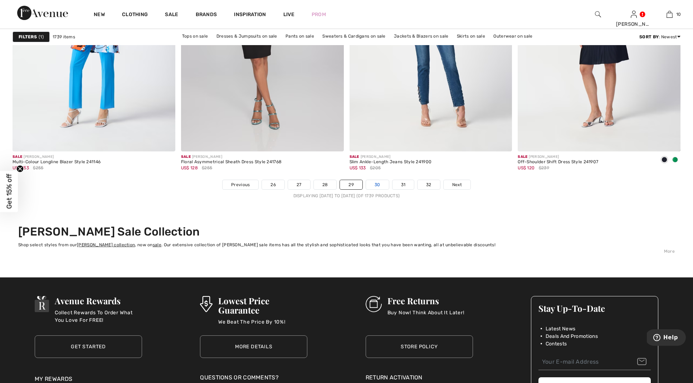
click at [376, 183] on link "30" at bounding box center [377, 184] width 23 height 9
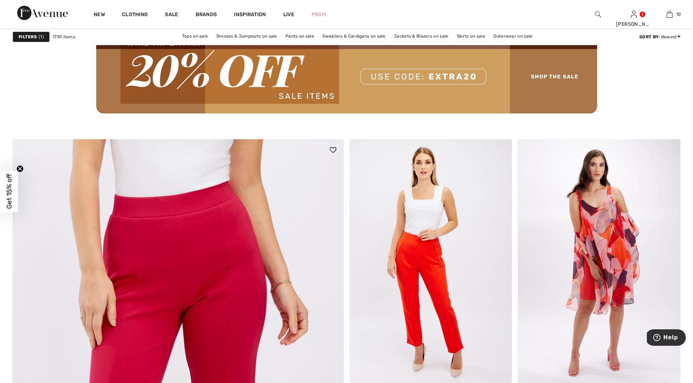
scroll to position [2181, 0]
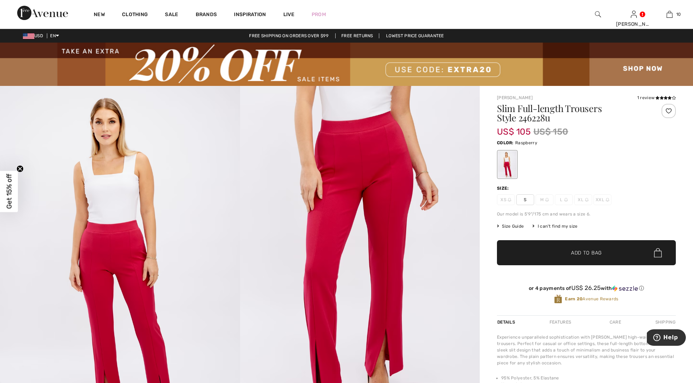
scroll to position [2, 0]
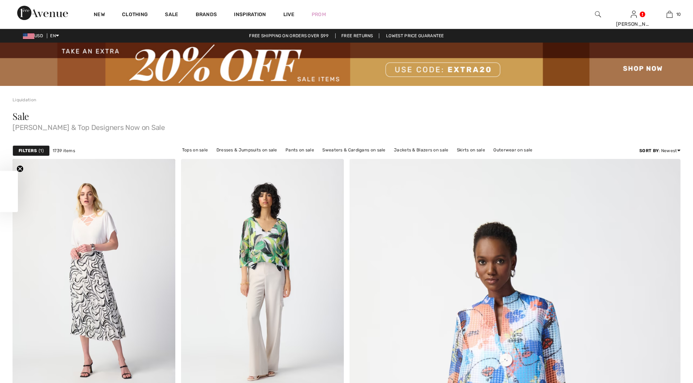
scroll to position [2181, 0]
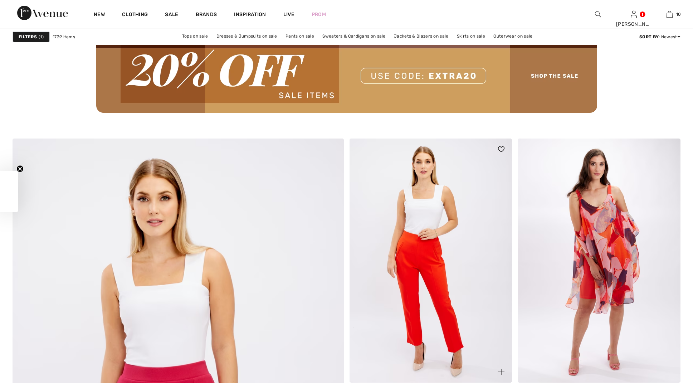
checkbox input "true"
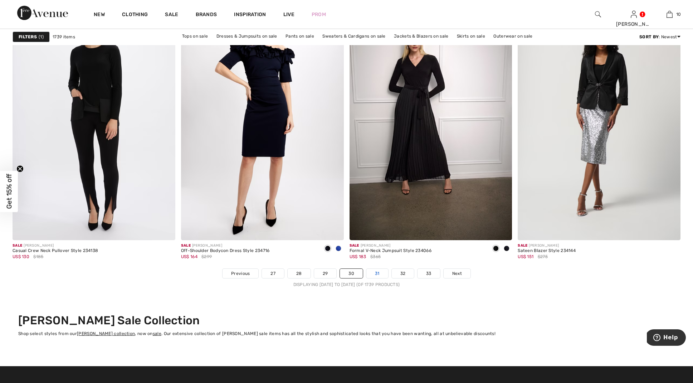
scroll to position [4097, 0]
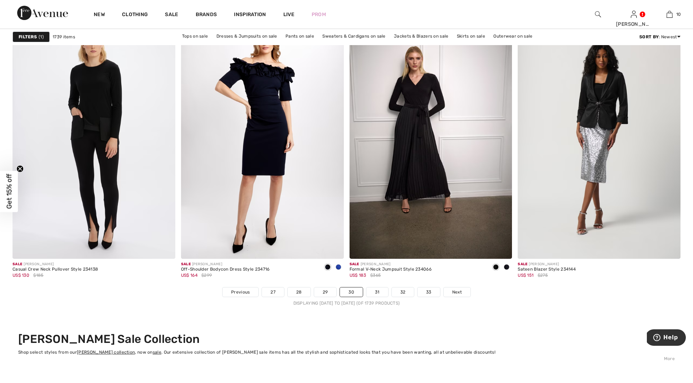
scroll to position [4080, 0]
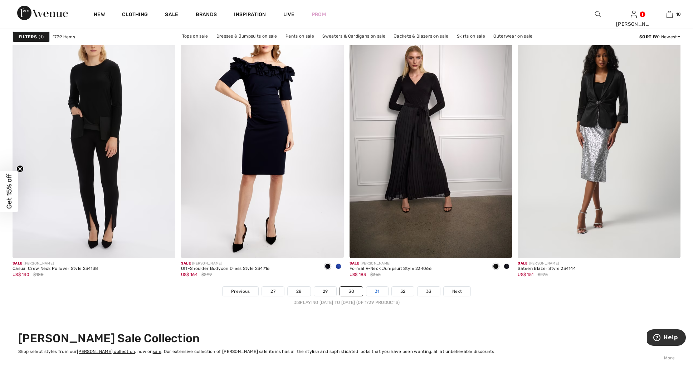
click at [377, 290] on link "31" at bounding box center [378, 291] width 22 height 9
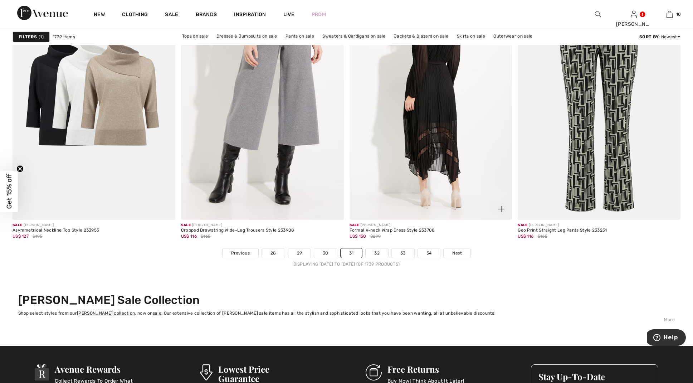
scroll to position [4119, 0]
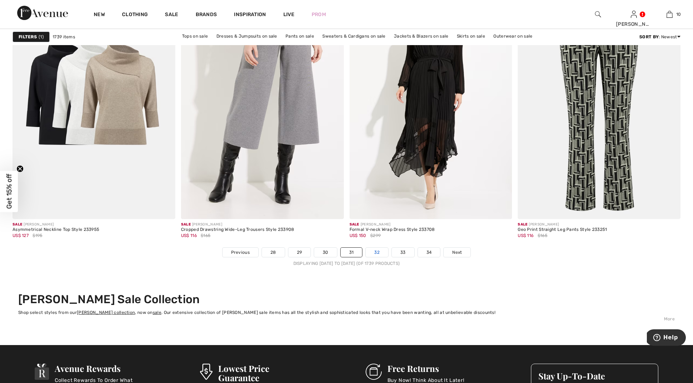
click at [377, 251] on link "32" at bounding box center [377, 252] width 23 height 9
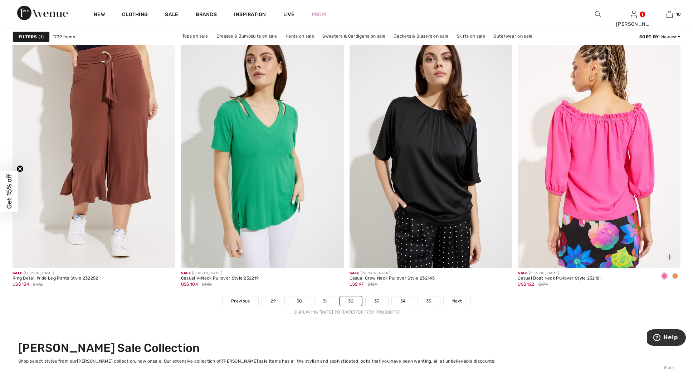
scroll to position [4075, 0]
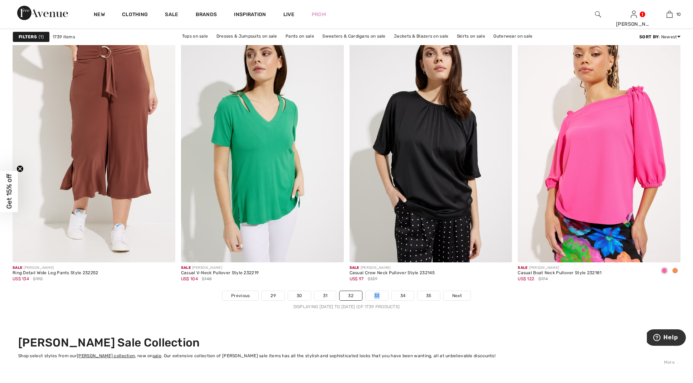
click at [376, 294] on link "33" at bounding box center [377, 295] width 23 height 9
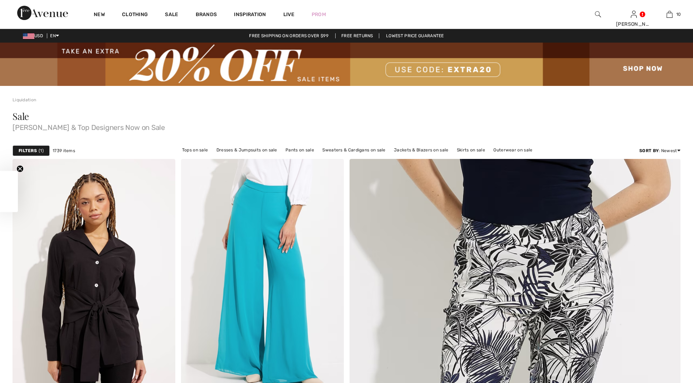
checkbox input "true"
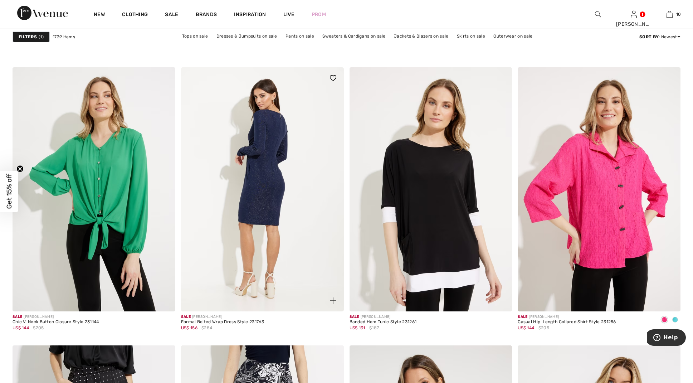
scroll to position [3470, 0]
click at [256, 171] on img at bounding box center [262, 189] width 163 height 244
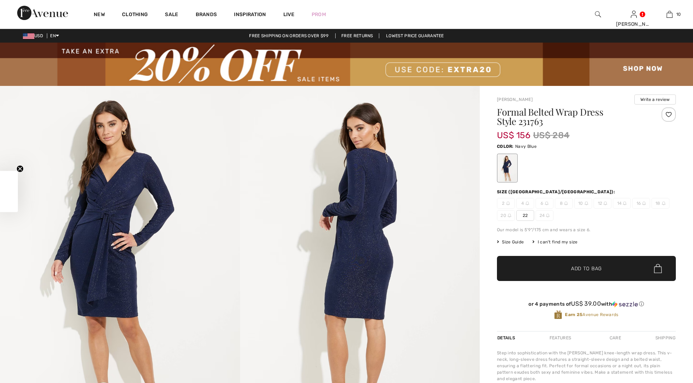
checkbox input "true"
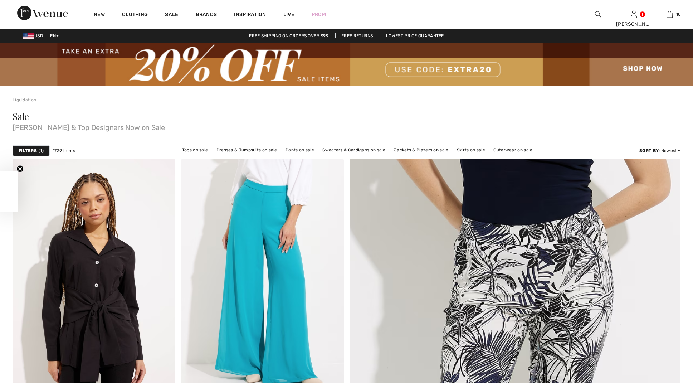
checkbox input "true"
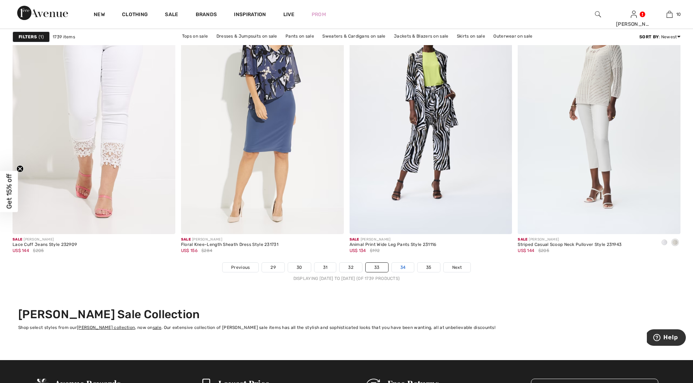
scroll to position [4104, 0]
click at [401, 270] on link "34" at bounding box center [403, 266] width 23 height 9
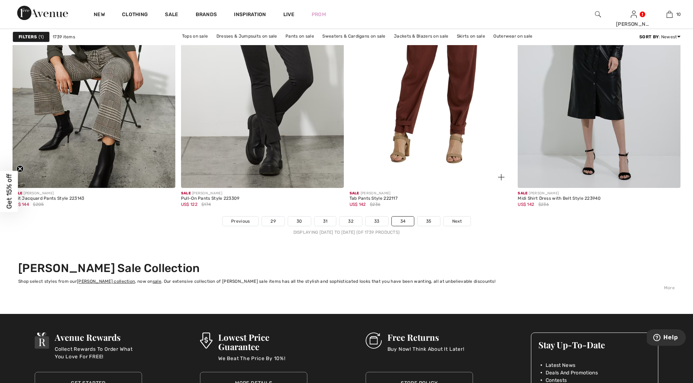
scroll to position [4152, 0]
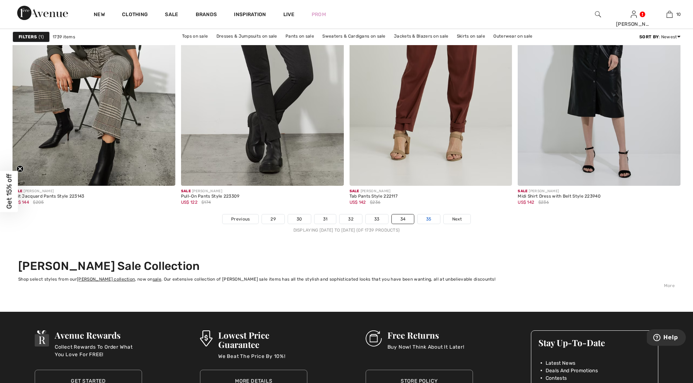
click at [429, 215] on link "35" at bounding box center [429, 218] width 23 height 9
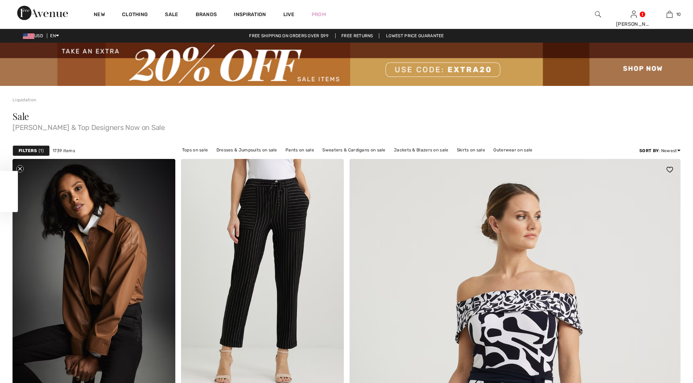
checkbox input "true"
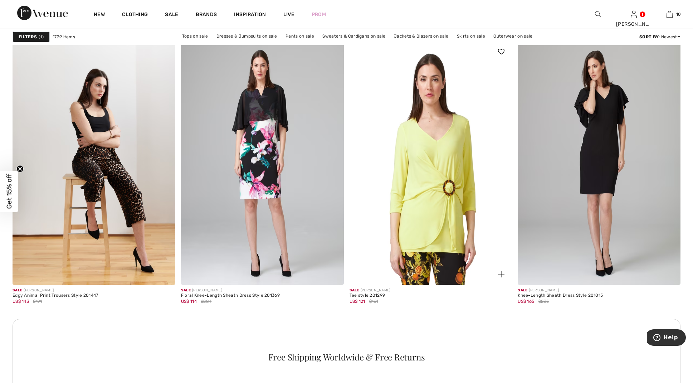
scroll to position [3114, 0]
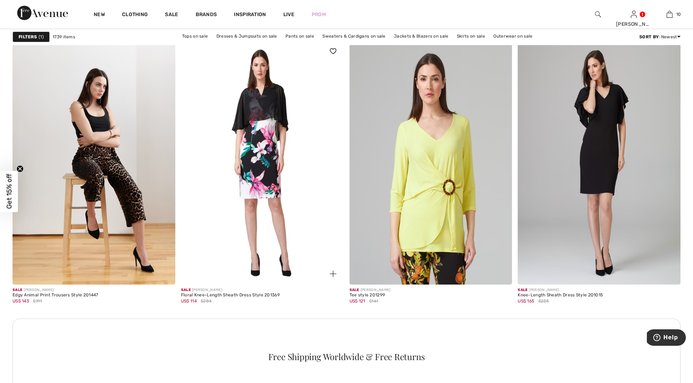
click at [263, 139] on img at bounding box center [262, 162] width 163 height 244
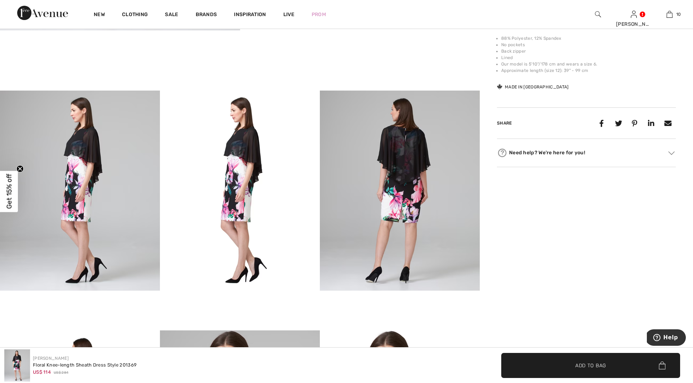
scroll to position [356, 0]
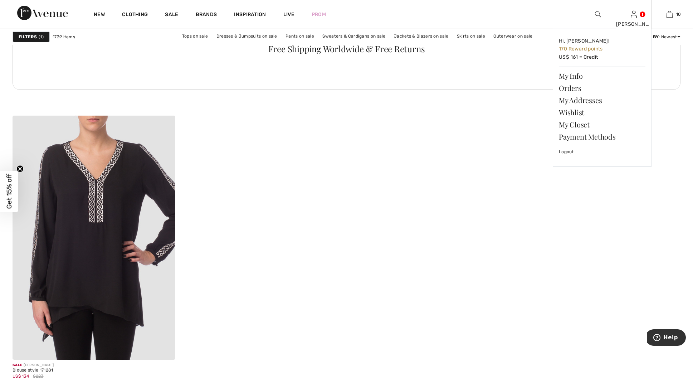
scroll to position [3423, 0]
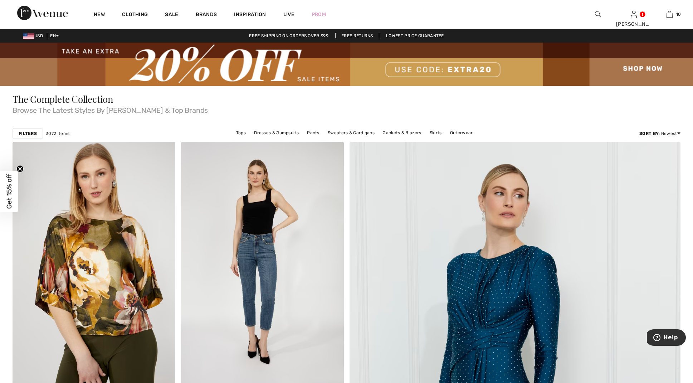
click at [31, 134] on strong "Filters" at bounding box center [28, 133] width 18 height 6
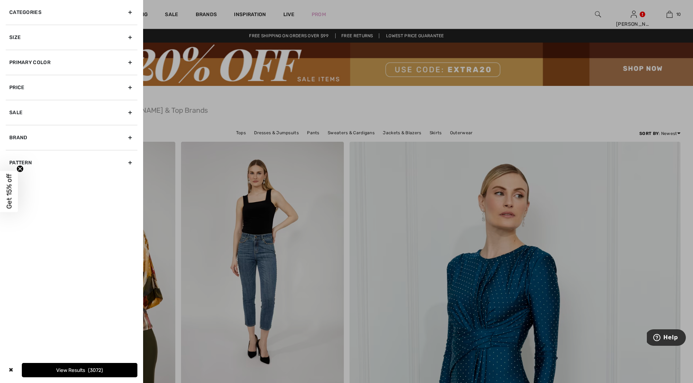
click at [129, 35] on div "Size" at bounding box center [72, 37] width 132 height 25
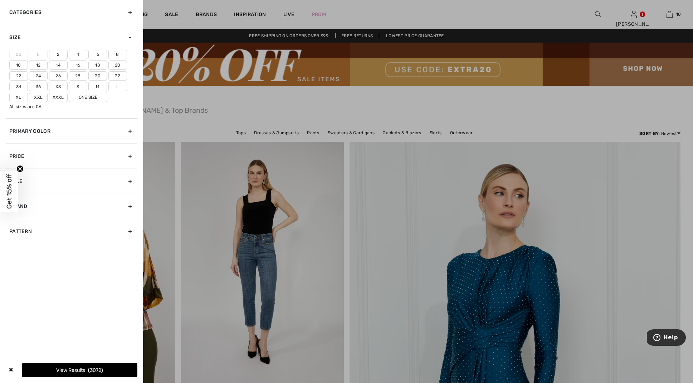
click at [57, 52] on label "2" at bounding box center [58, 54] width 19 height 9
click at [0, 0] on input"] "2" at bounding box center [0, 0] width 0 height 0
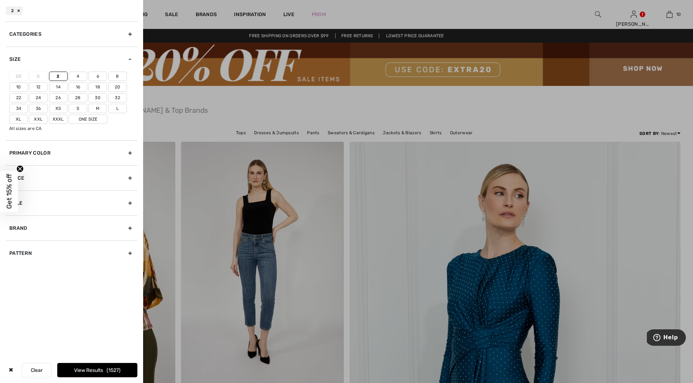
click at [129, 225] on div "Brand" at bounding box center [72, 228] width 132 height 25
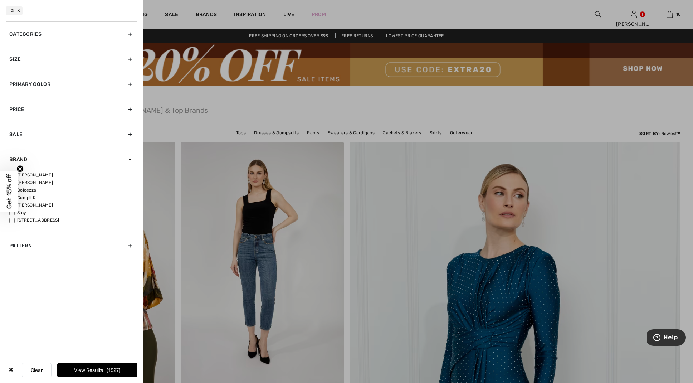
drag, startPoint x: 63, startPoint y: 169, endPoint x: 54, endPoint y: 167, distance: 9.6
click at [63, 169] on div "Brand" at bounding box center [72, 159] width 132 height 25
click at [130, 158] on div "Brand" at bounding box center [72, 159] width 132 height 25
click at [9, 187] on span "Get 15% off" at bounding box center [9, 191] width 8 height 35
click at [12, 174] on div "Close dialog Want 15% off your first order? You're just one step away from excl…" at bounding box center [346, 191] width 693 height 383
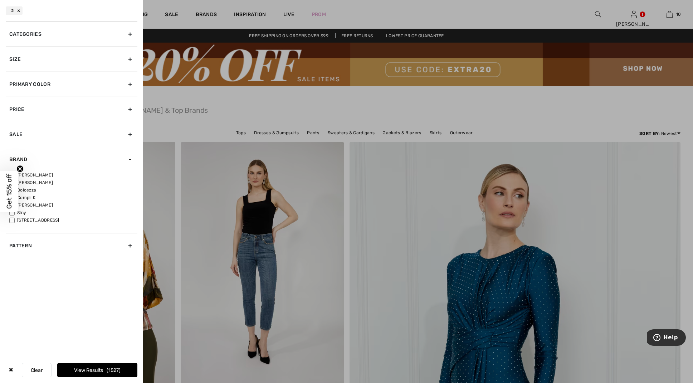
click at [6, 187] on span "Get 15% off" at bounding box center [9, 191] width 8 height 35
click at [12, 173] on div "Close dialog Want 15% off your first order? You're just one step away from excl…" at bounding box center [346, 191] width 693 height 383
click at [53, 162] on div "Brand" at bounding box center [72, 159] width 132 height 25
drag, startPoint x: 54, startPoint y: 156, endPoint x: 54, endPoint y: 144, distance: 12.5
click at [54, 144] on div "Categories Accessories Dresses & Jumpsuits Jackets & Blazers Outerwear Pants Sk…" at bounding box center [72, 108] width 132 height 175
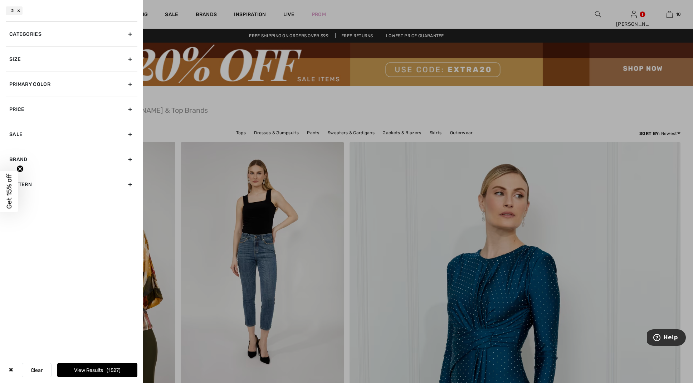
drag, startPoint x: 54, startPoint y: 144, endPoint x: 52, endPoint y: 175, distance: 31.2
click at [52, 175] on div "Categories Accessories Dresses & Jumpsuits Jackets & Blazers Outerwear Pants Sk…" at bounding box center [72, 108] width 132 height 175
click at [55, 160] on div "Brand" at bounding box center [72, 159] width 132 height 25
click at [28, 173] on label "[PERSON_NAME]" at bounding box center [73, 175] width 128 height 6
click at [15, 173] on input"] "[PERSON_NAME]" at bounding box center [11, 175] width 5 height 5
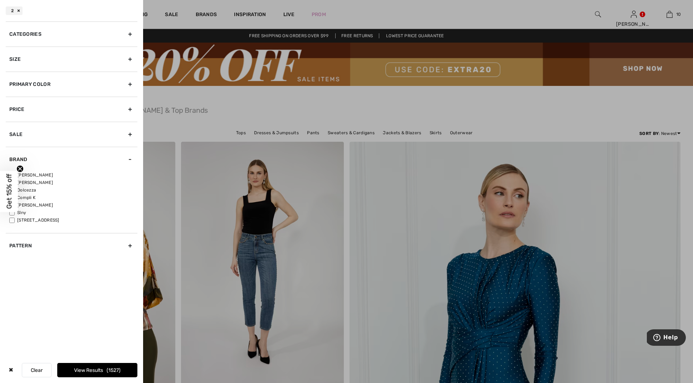
checkbox input"] "true"
click at [74, 368] on button "View Results 1248" at bounding box center [97, 370] width 80 height 14
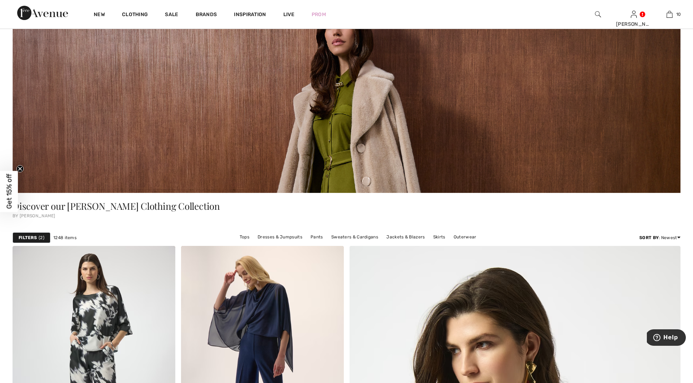
scroll to position [107, 0]
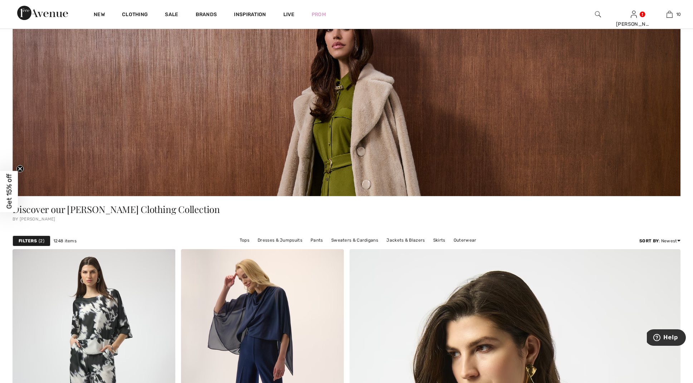
click at [18, 168] on circle "Close teaser" at bounding box center [20, 168] width 7 height 7
click at [28, 240] on strong "Filters" at bounding box center [28, 241] width 18 height 6
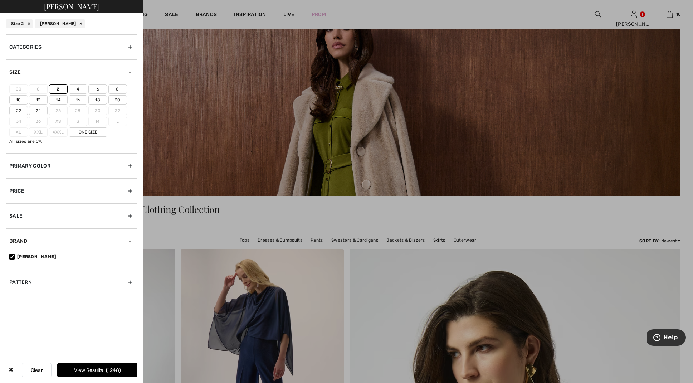
click at [128, 163] on div "Primary Color" at bounding box center [72, 165] width 132 height 25
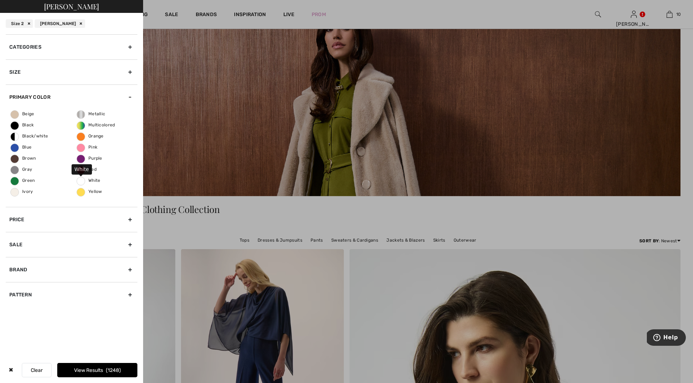
click at [81, 179] on span "White" at bounding box center [89, 180] width 24 height 5
click at [0, 0] on input "White" at bounding box center [0, 0] width 0 height 0
click at [85, 370] on button "View Results 43" at bounding box center [97, 370] width 80 height 14
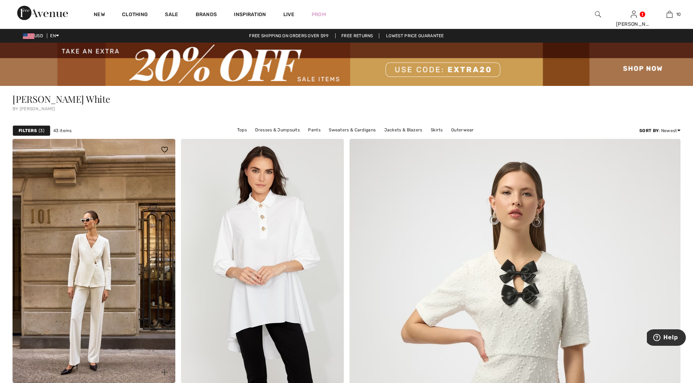
click at [64, 381] on img at bounding box center [94, 261] width 163 height 244
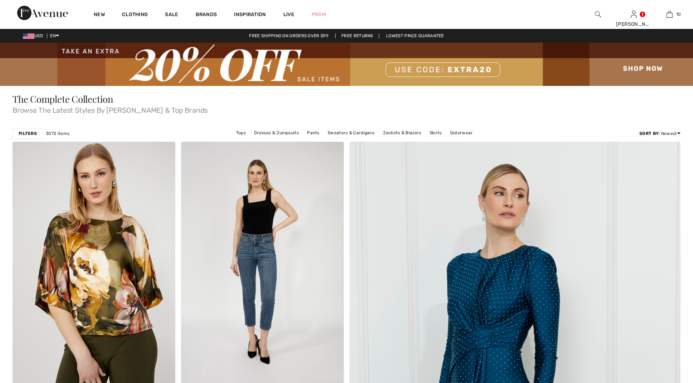
checkbox input "true"
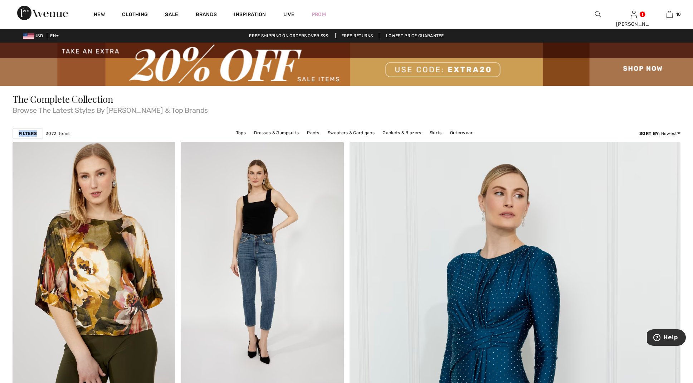
click at [29, 134] on strong "Filters" at bounding box center [28, 133] width 18 height 6
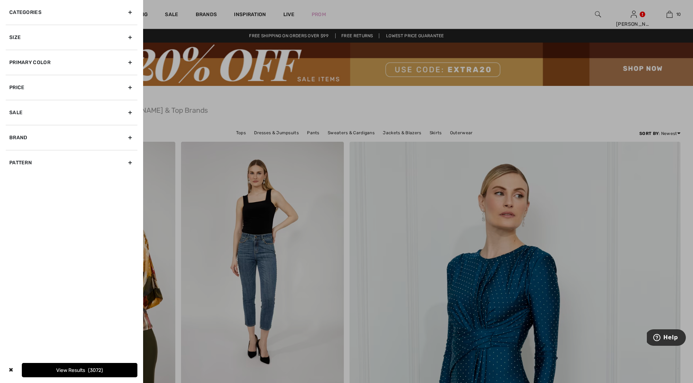
click at [130, 36] on div "Size" at bounding box center [72, 37] width 132 height 25
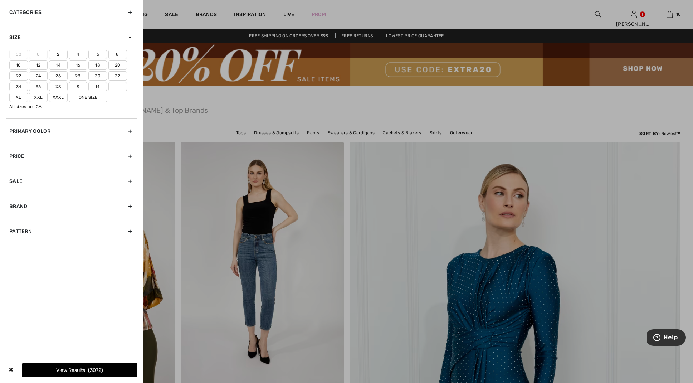
click at [130, 35] on div "Size" at bounding box center [72, 37] width 132 height 25
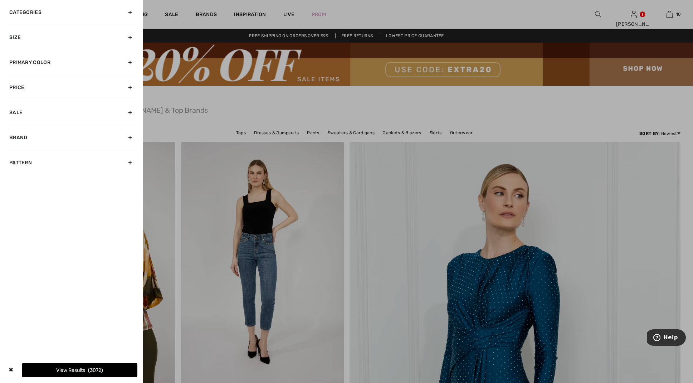
click at [130, 35] on div "Size" at bounding box center [72, 37] width 132 height 25
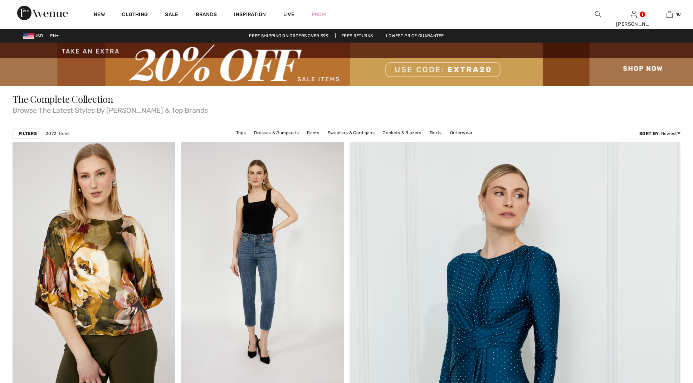
checkbox input "true"
click at [31, 134] on strong "Filters" at bounding box center [28, 133] width 18 height 6
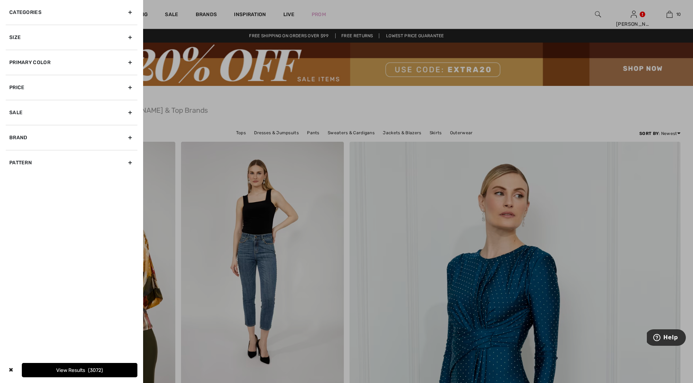
click at [130, 35] on div "Size" at bounding box center [72, 37] width 132 height 25
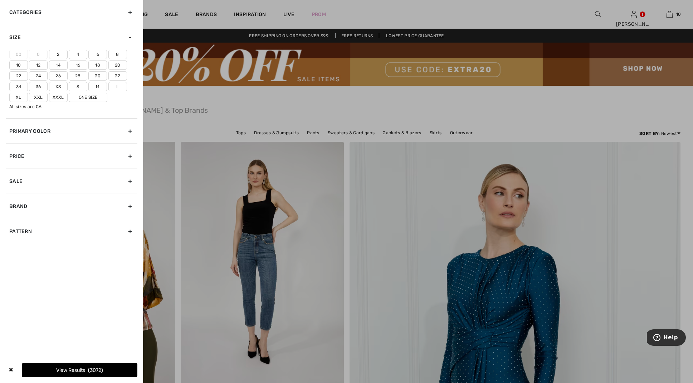
click at [57, 52] on label "2" at bounding box center [58, 54] width 19 height 9
click at [0, 0] on input"] "2" at bounding box center [0, 0] width 0 height 0
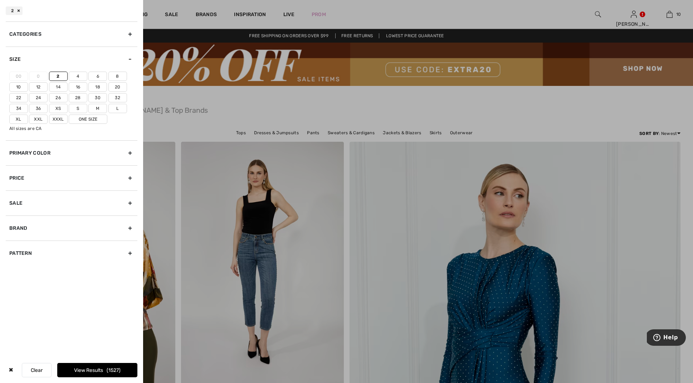
click at [130, 150] on div "Primary Color" at bounding box center [72, 152] width 132 height 25
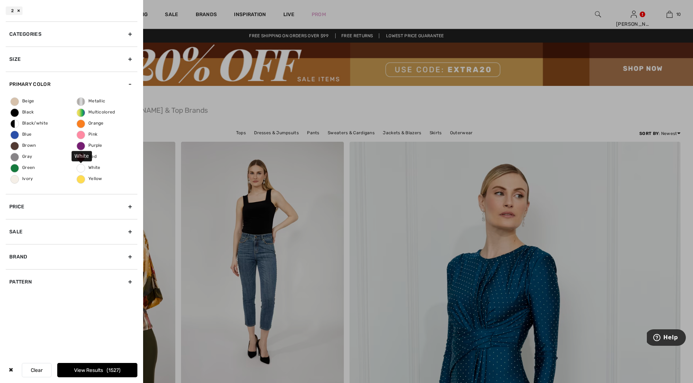
click at [82, 166] on span "White" at bounding box center [89, 167] width 24 height 5
click at [0, 0] on input "White" at bounding box center [0, 0] width 0 height 0
click at [128, 255] on div "Brand" at bounding box center [72, 256] width 132 height 25
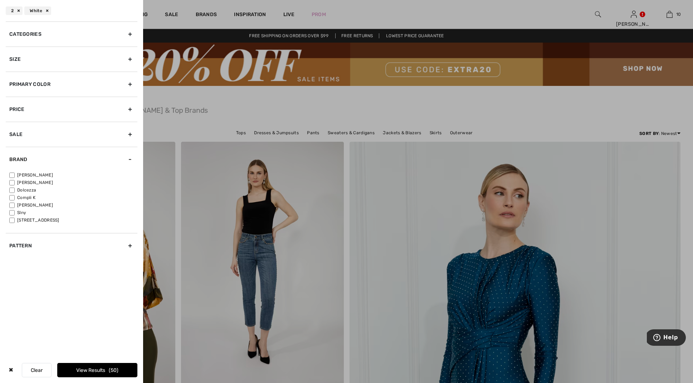
click at [11, 174] on input"] "[PERSON_NAME]" at bounding box center [11, 175] width 5 height 5
checkbox input"] "true"
click at [67, 369] on button "View Results 43" at bounding box center [97, 370] width 80 height 14
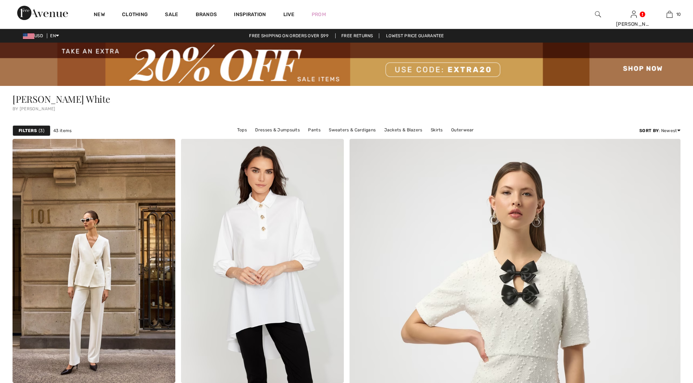
checkbox input "true"
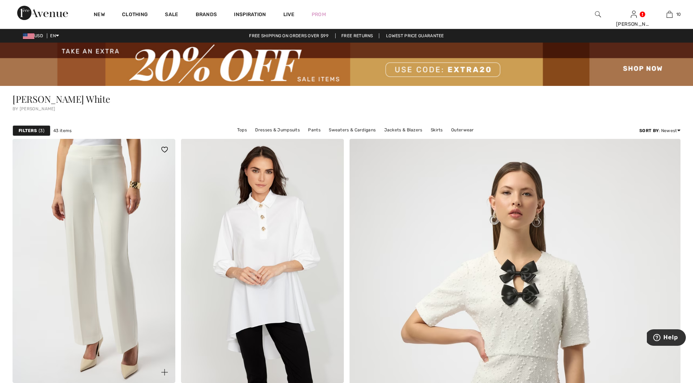
scroll to position [0, 0]
click at [126, 232] on img at bounding box center [94, 261] width 163 height 244
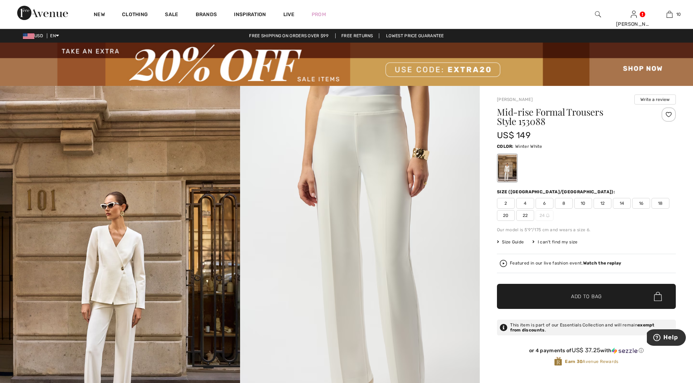
click at [504, 202] on span "2" at bounding box center [506, 203] width 18 height 11
click at [588, 295] on span "Add to Bag" at bounding box center [586, 297] width 31 height 8
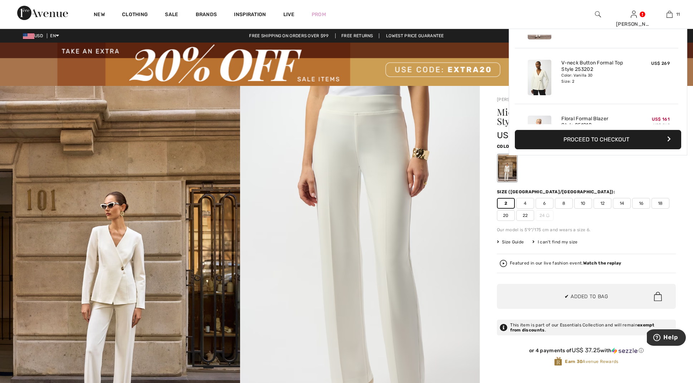
scroll to position [525, 0]
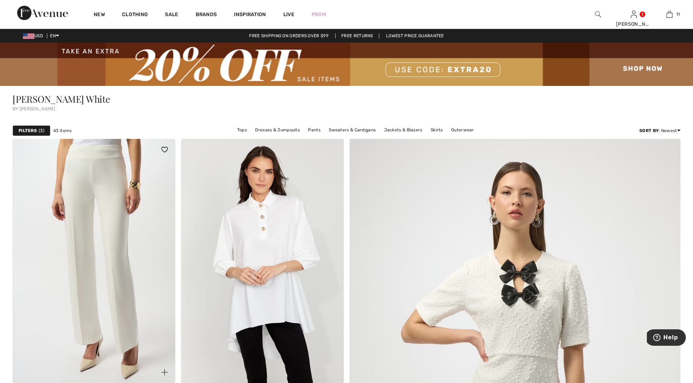
scroll to position [0, 0]
click at [102, 231] on img at bounding box center [94, 261] width 163 height 244
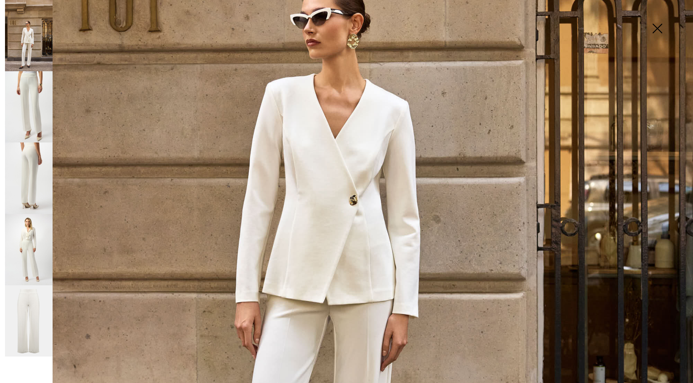
scroll to position [309, 0]
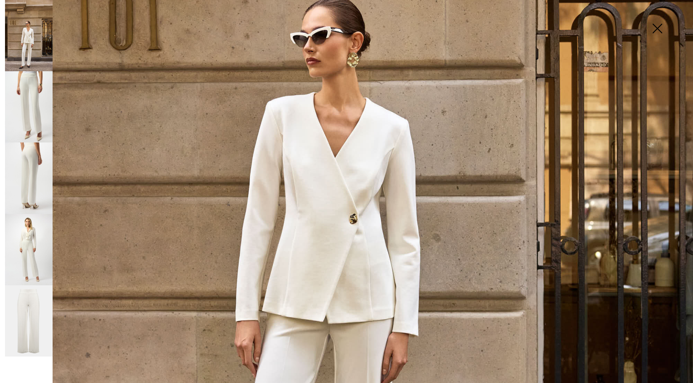
click at [358, 266] on img at bounding box center [346, 211] width 693 height 1040
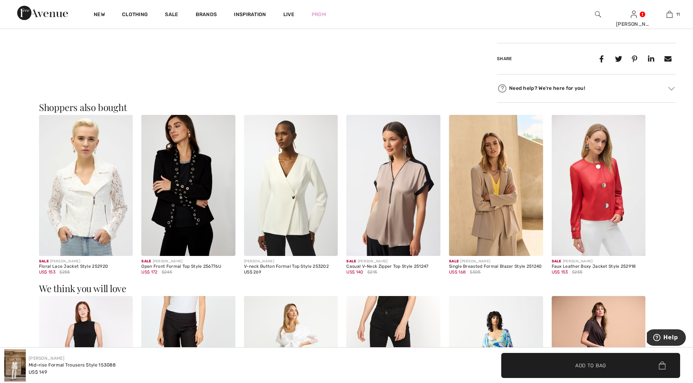
scroll to position [716, 0]
click at [293, 189] on img at bounding box center [291, 185] width 94 height 141
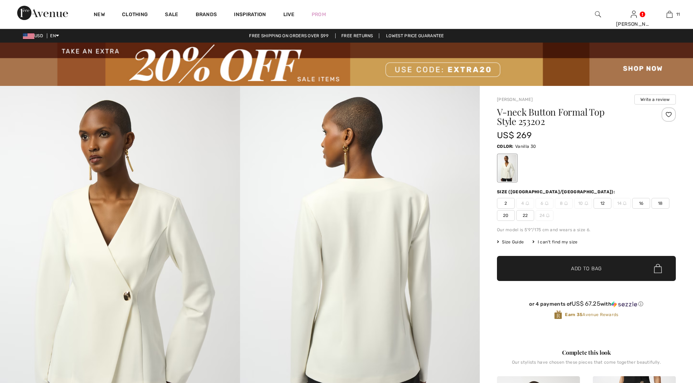
checkbox input "true"
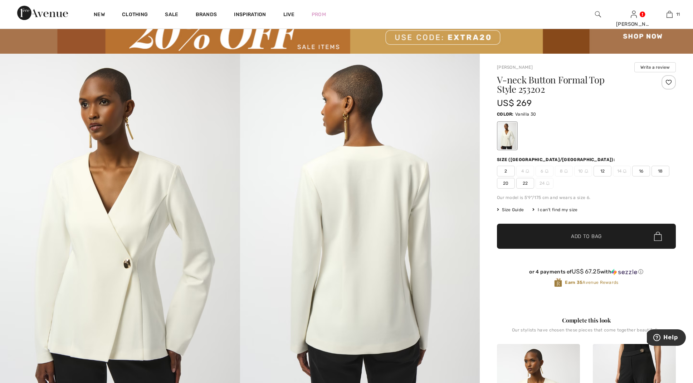
scroll to position [33, 0]
click at [504, 170] on span "2" at bounding box center [506, 170] width 18 height 11
click at [589, 233] on span "Add to Bag" at bounding box center [586, 236] width 31 height 8
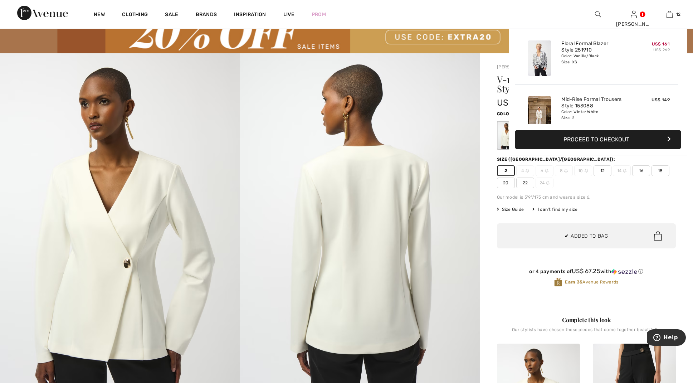
scroll to position [581, 0]
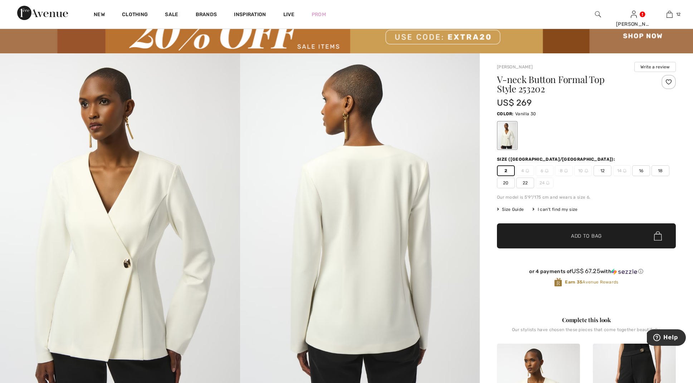
click at [637, 35] on img at bounding box center [346, 31] width 693 height 43
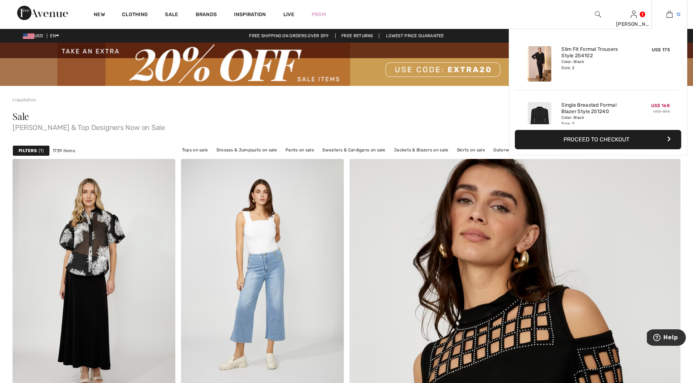
click at [668, 12] on img at bounding box center [670, 14] width 6 height 9
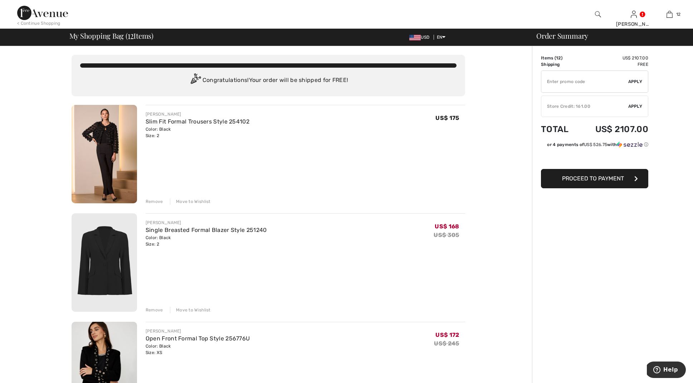
click at [110, 261] on img at bounding box center [105, 262] width 66 height 98
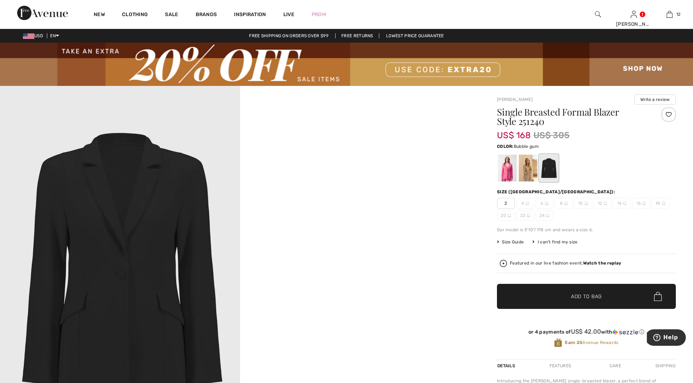
click at [506, 168] on div at bounding box center [507, 168] width 19 height 27
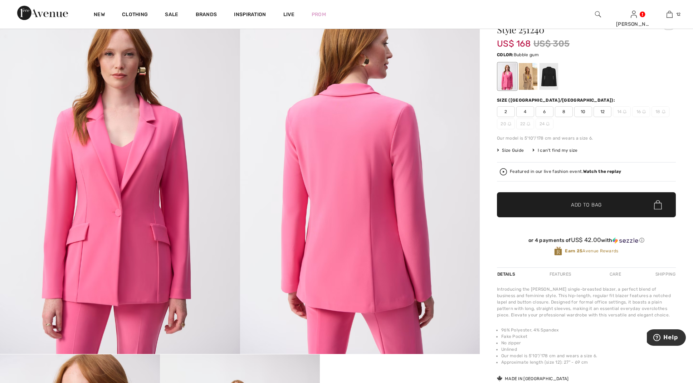
scroll to position [93, 0]
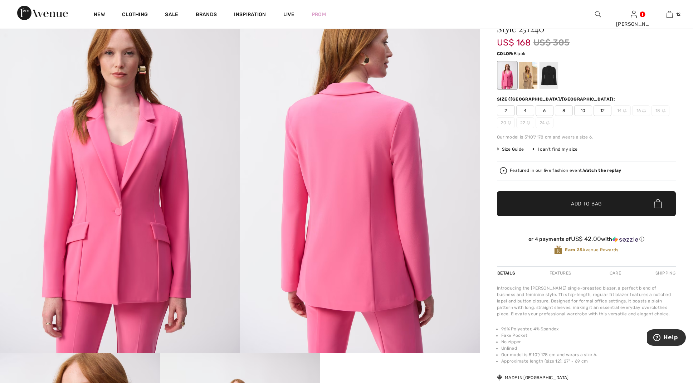
click at [548, 77] on div at bounding box center [549, 75] width 19 height 27
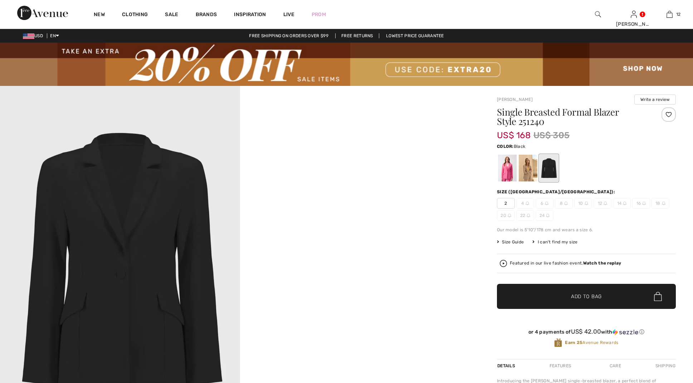
checkbox input "true"
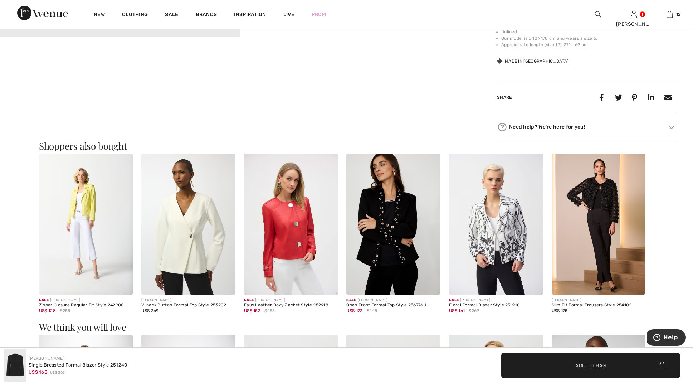
scroll to position [410, 0]
